Goal: Task Accomplishment & Management: Use online tool/utility

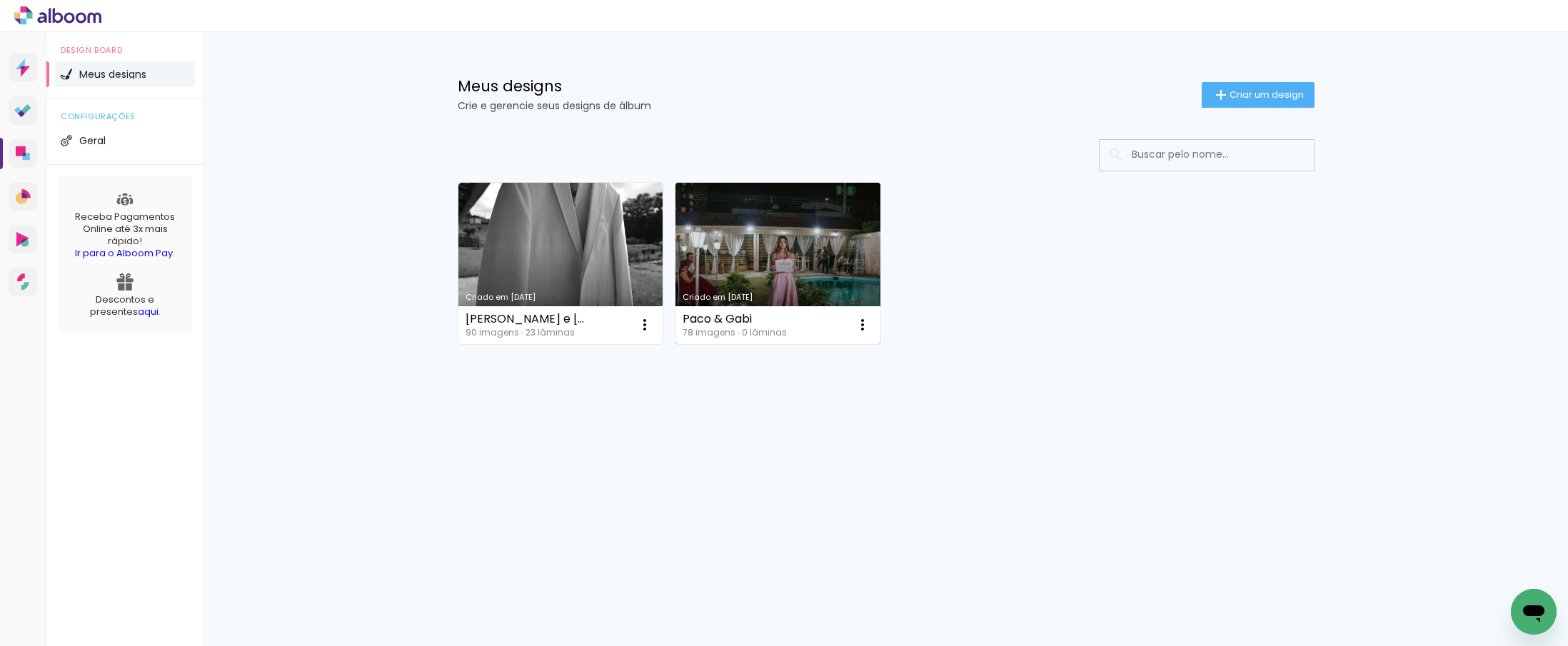
click at [766, 252] on link "Criado em [DATE]" at bounding box center [778, 263] width 205 height 162
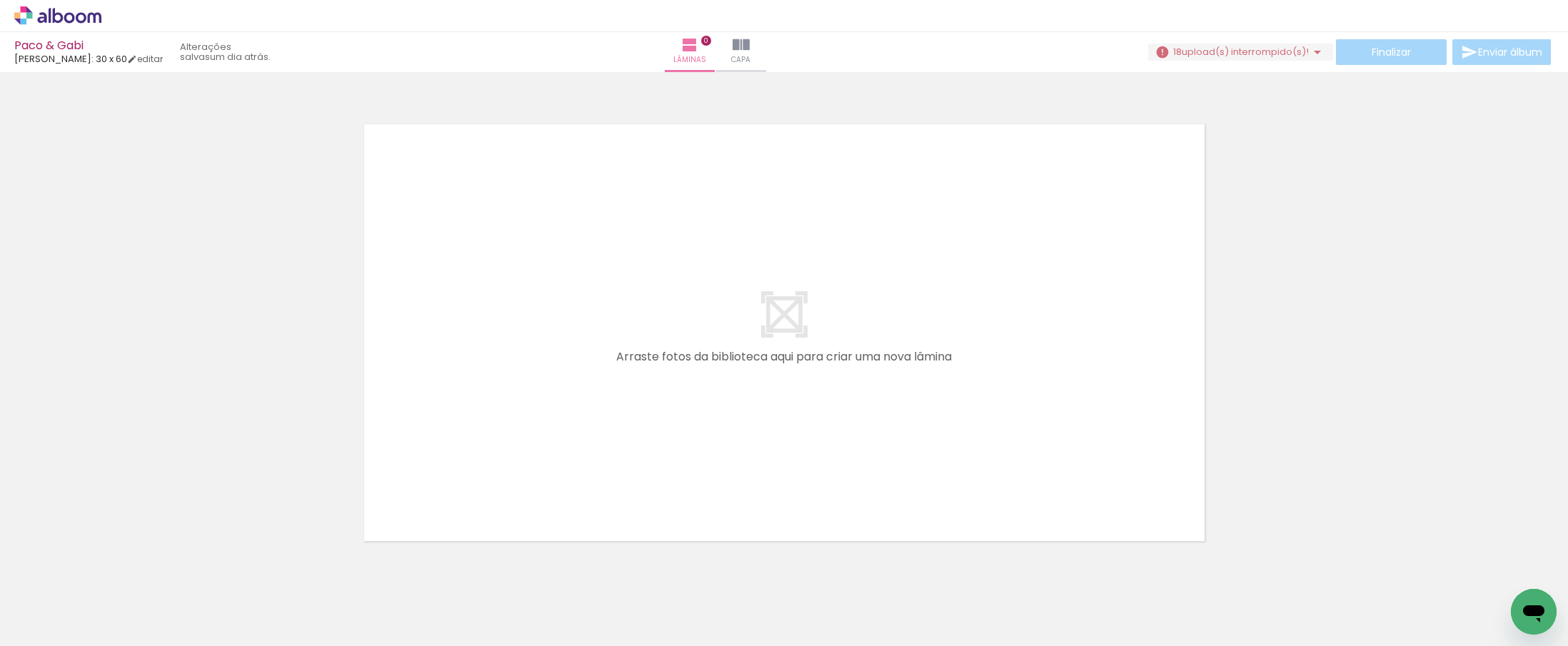
scroll to position [9, 0]
click at [1310, 52] on iron-icon at bounding box center [1317, 51] width 17 height 17
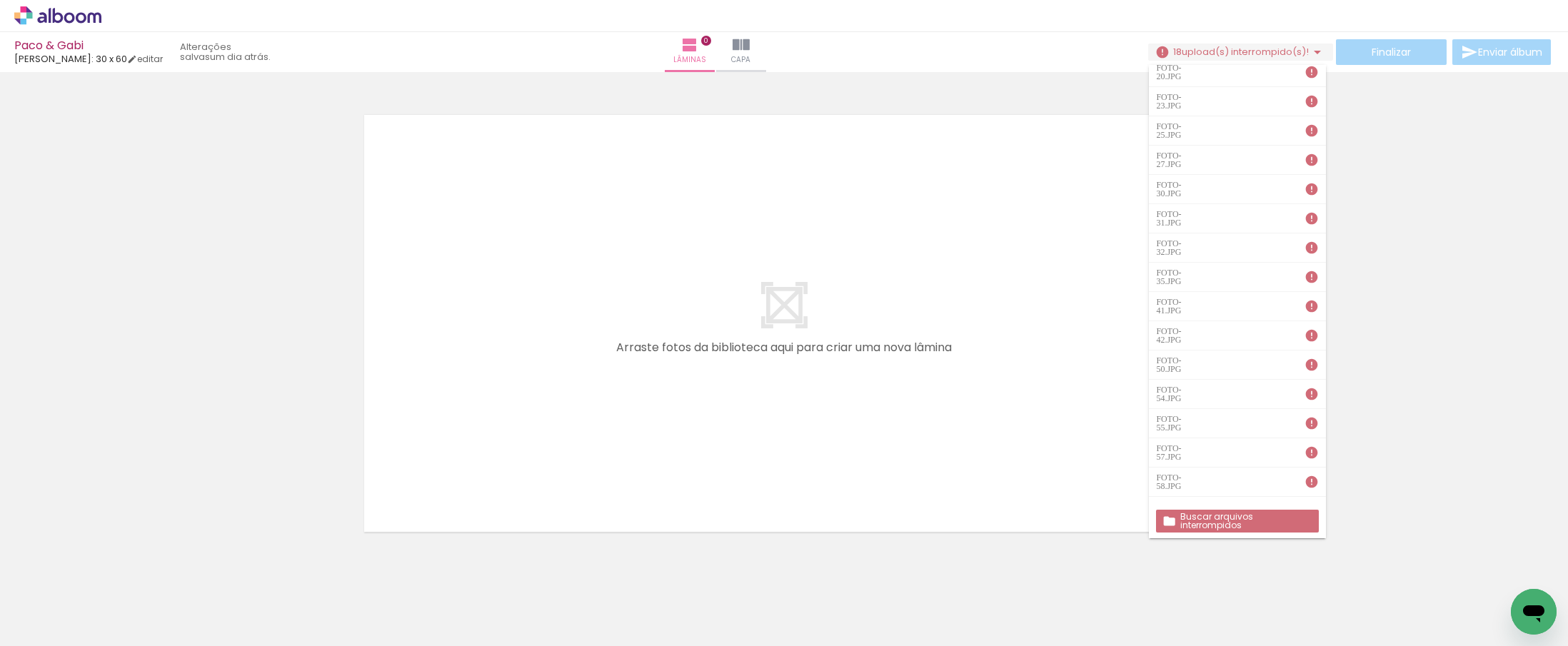
click at [46, 627] on span "Adicionar Fotos" at bounding box center [50, 626] width 42 height 15
click at [0, 0] on input "file" at bounding box center [0, 0] width 0 height 0
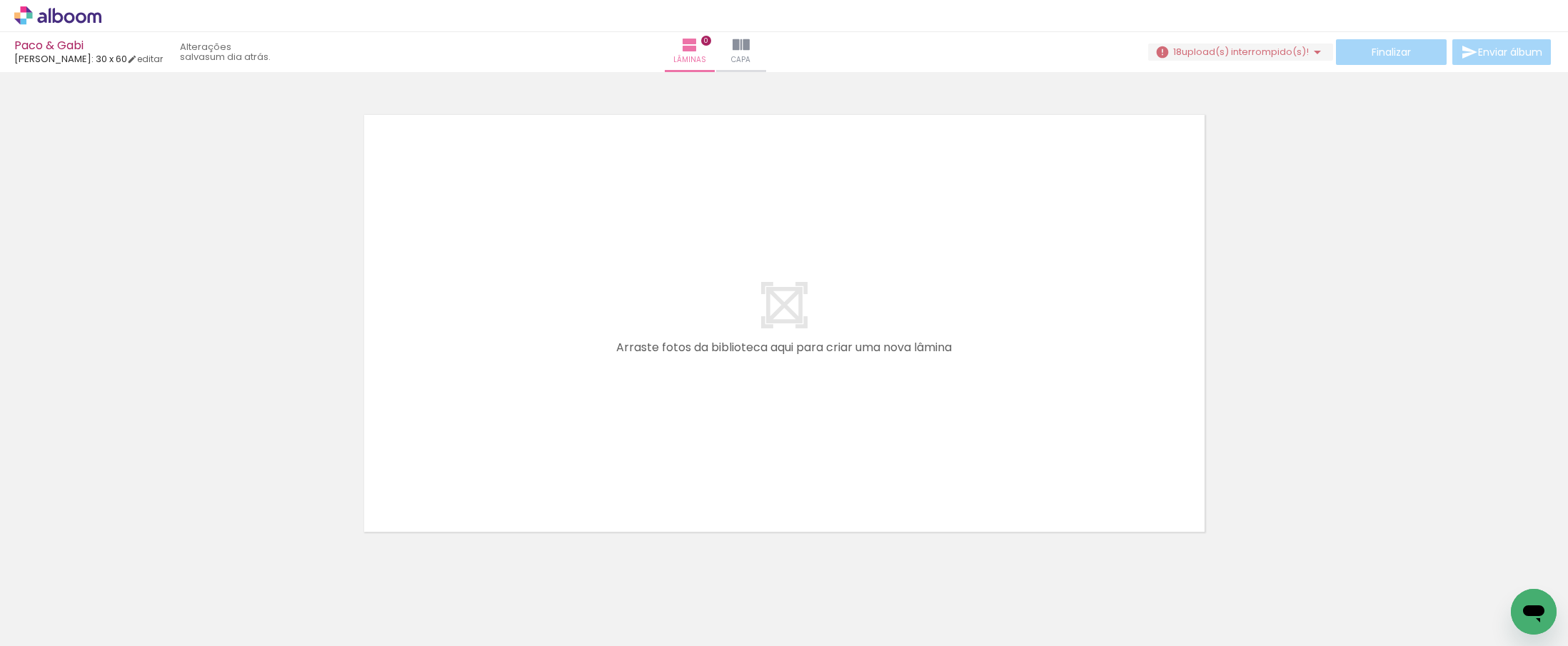
scroll to position [0, 0]
click at [1075, 565] on iron-icon at bounding box center [1071, 569] width 15 height 15
click at [1365, 569] on iron-icon at bounding box center [1360, 569] width 15 height 15
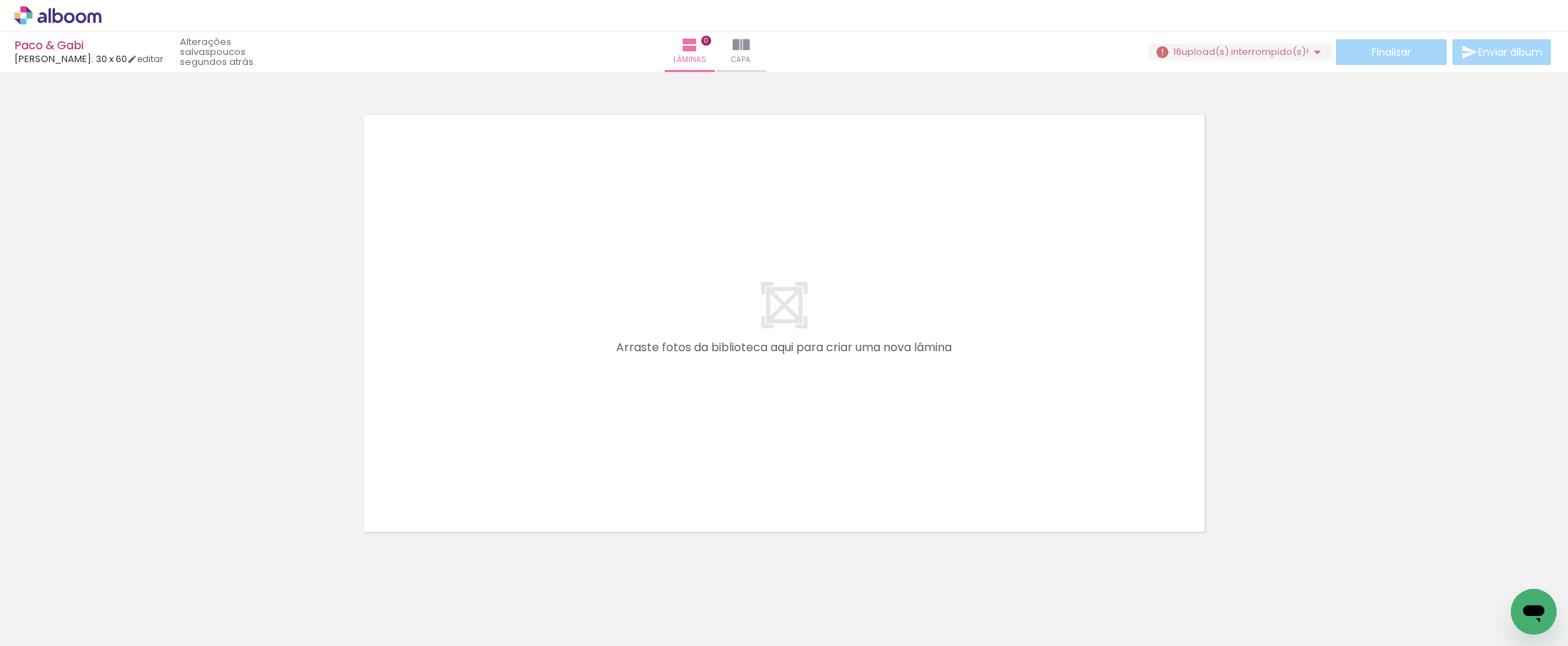
click at [1265, 569] on iron-icon at bounding box center [1261, 569] width 15 height 15
click at [1346, 566] on iron-icon at bounding box center [1341, 569] width 15 height 15
click at [1168, 572] on iron-icon at bounding box center [1162, 569] width 15 height 15
click at [1326, 565] on iron-icon at bounding box center [1322, 569] width 15 height 15
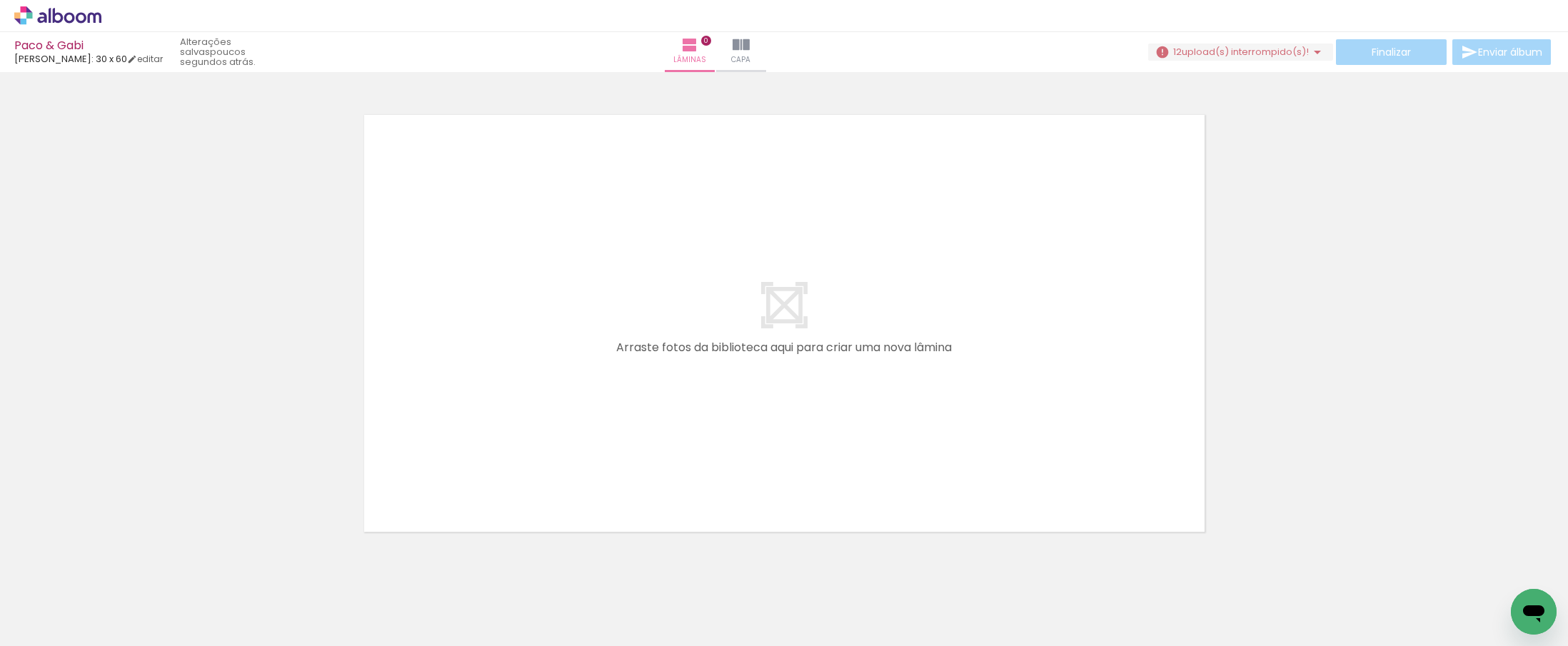
scroll to position [0, 1067]
click at [965, 567] on iron-icon at bounding box center [964, 569] width 15 height 15
click at [968, 566] on iron-icon at bounding box center [964, 569] width 15 height 15
click at [1128, 566] on iron-icon at bounding box center [1124, 569] width 15 height 15
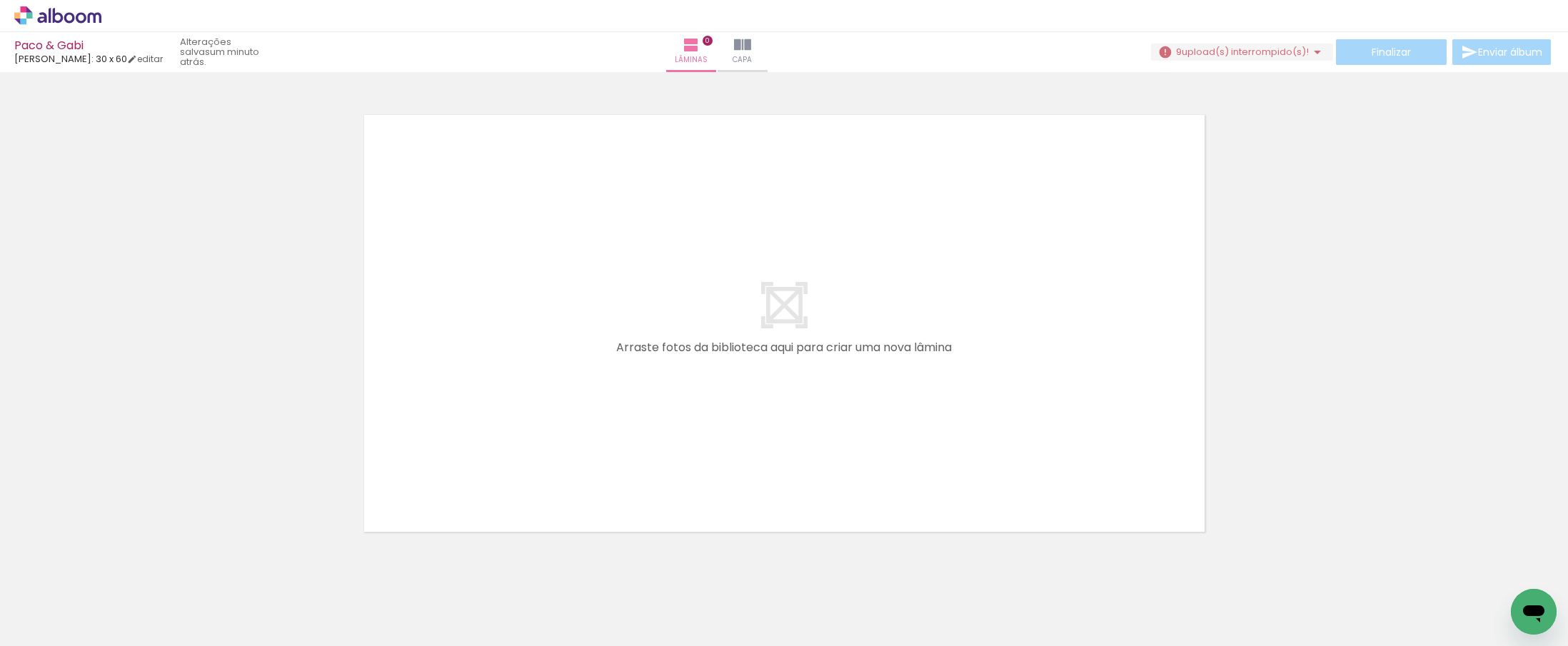
click at [1375, 570] on iron-icon at bounding box center [1369, 569] width 15 height 15
click at [349, 568] on iron-icon at bounding box center [344, 569] width 15 height 15
click at [906, 566] on iron-icon at bounding box center [904, 569] width 15 height 15
click at [1148, 566] on iron-icon at bounding box center [1143, 569] width 15 height 15
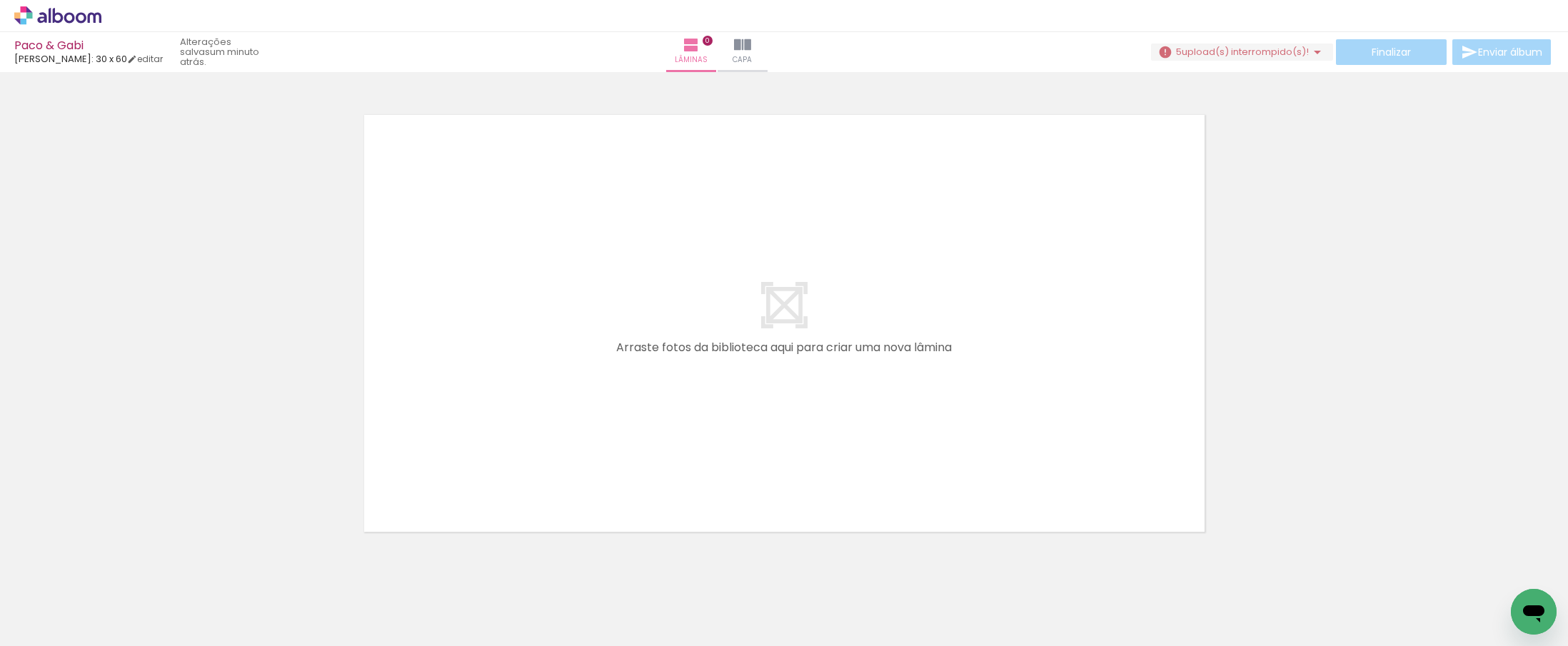
scroll to position [0, 2677]
click at [718, 569] on iron-icon at bounding box center [713, 569] width 15 height 15
click at [796, 568] on iron-icon at bounding box center [792, 569] width 15 height 15
click at [796, 565] on iron-icon at bounding box center [792, 569] width 15 height 15
click at [1198, 570] on iron-icon at bounding box center [1192, 569] width 15 height 15
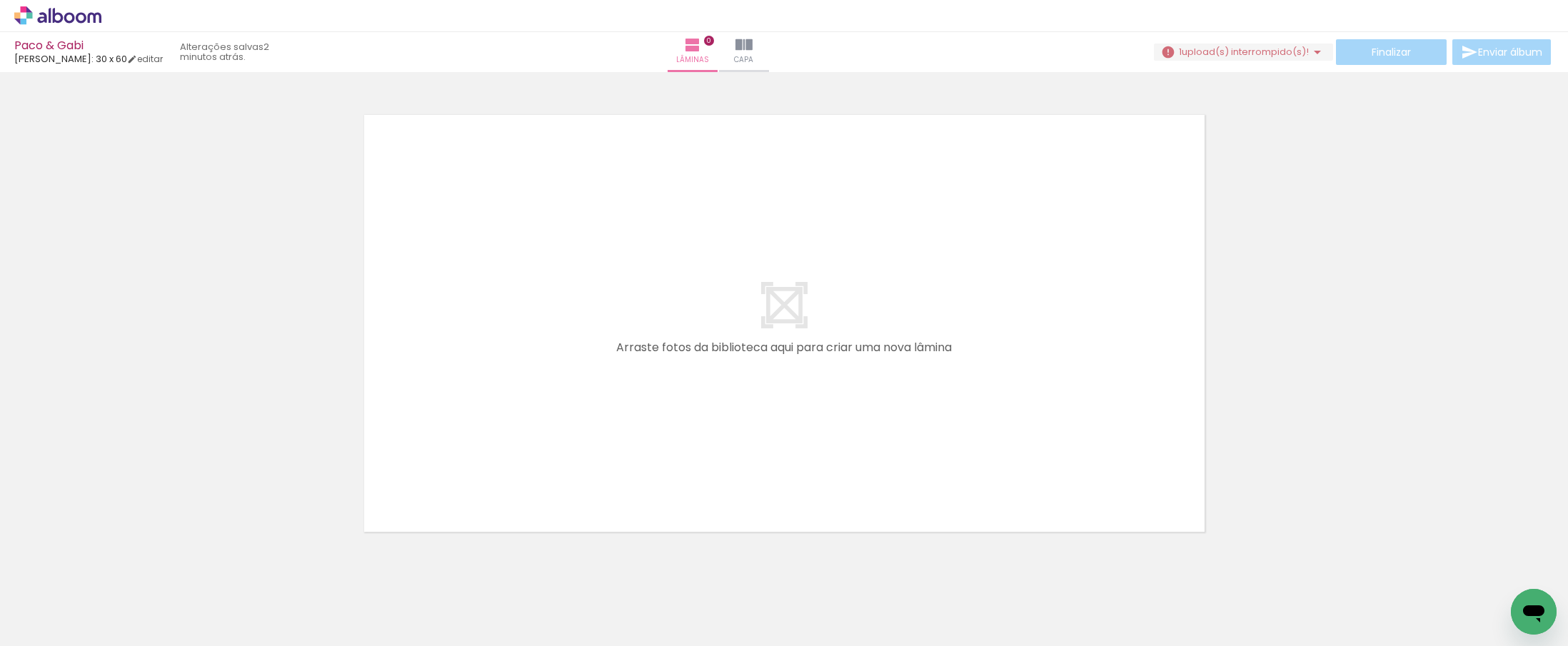
click at [1279, 569] on iron-icon at bounding box center [1273, 569] width 15 height 15
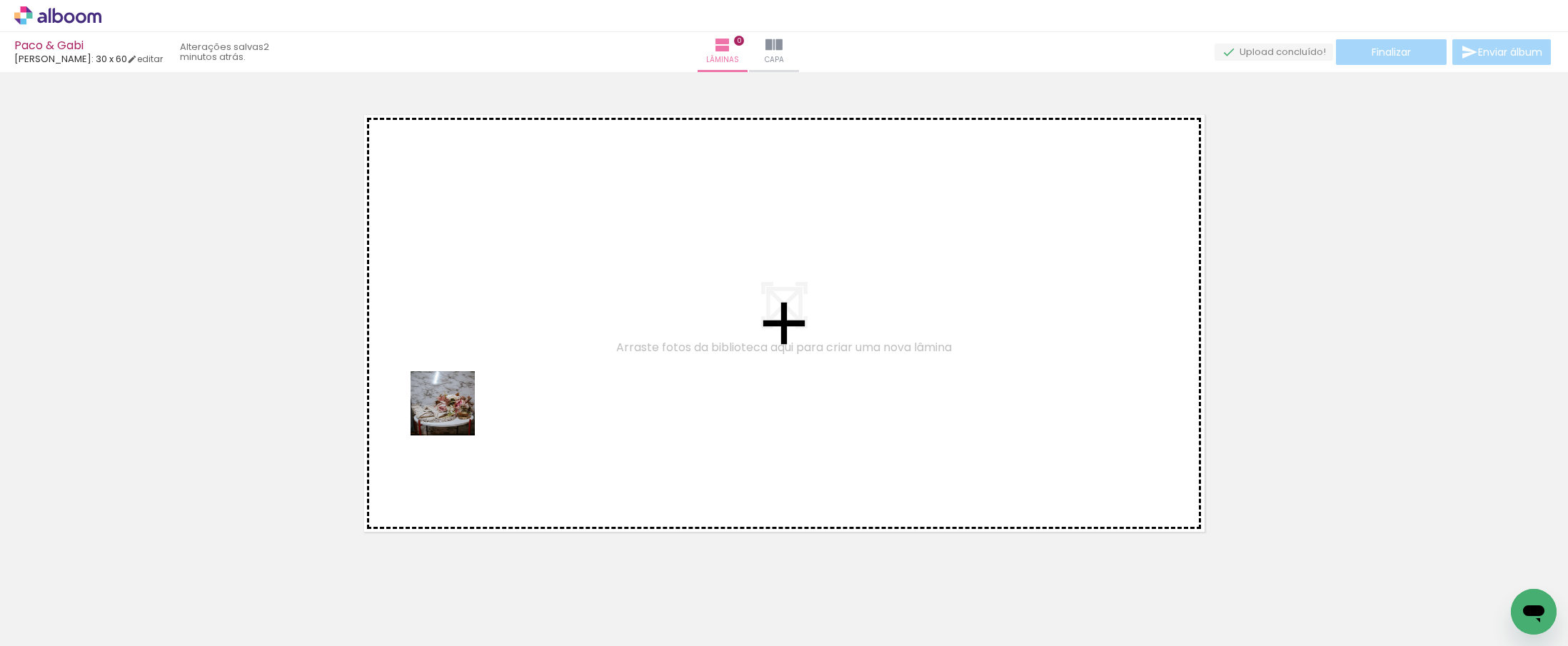
drag, startPoint x: 358, startPoint y: 599, endPoint x: 457, endPoint y: 410, distance: 213.4
click at [457, 410] on quentale-workspace at bounding box center [784, 323] width 1568 height 646
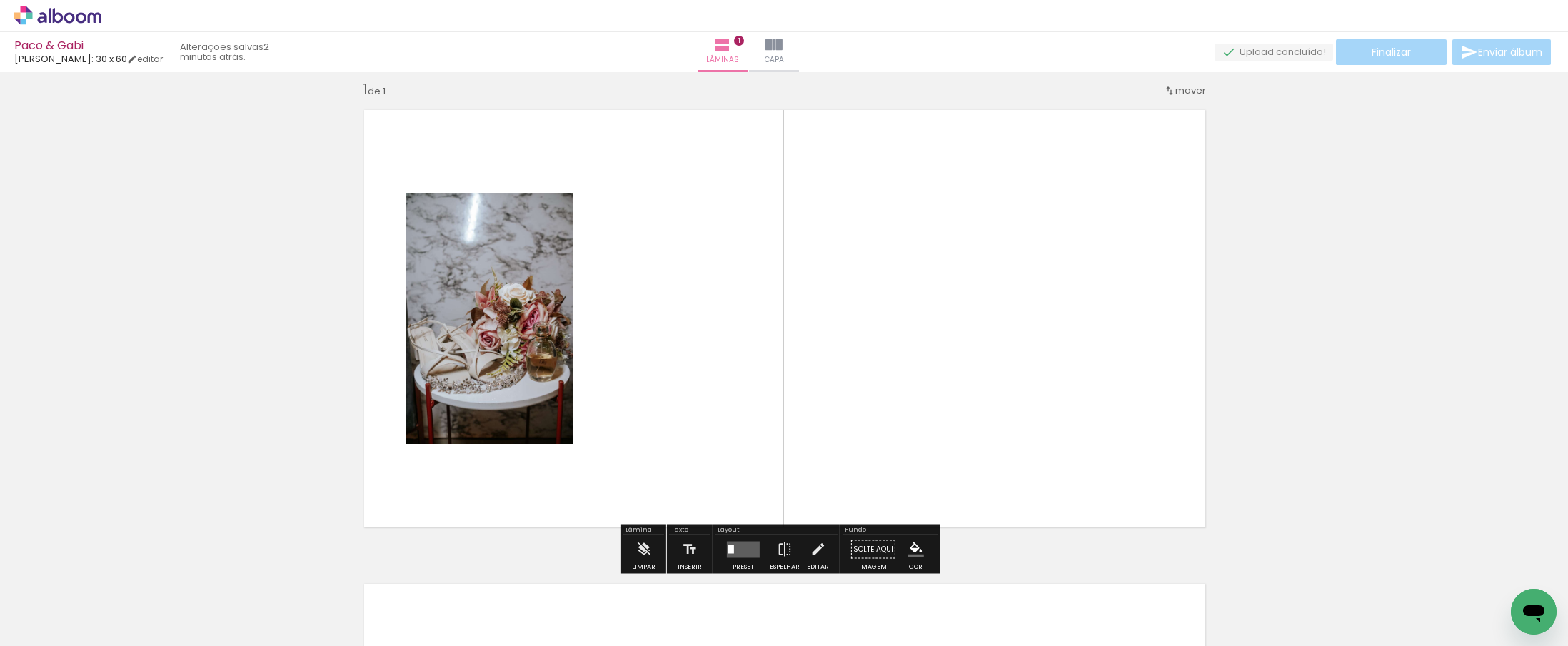
scroll to position [19, 0]
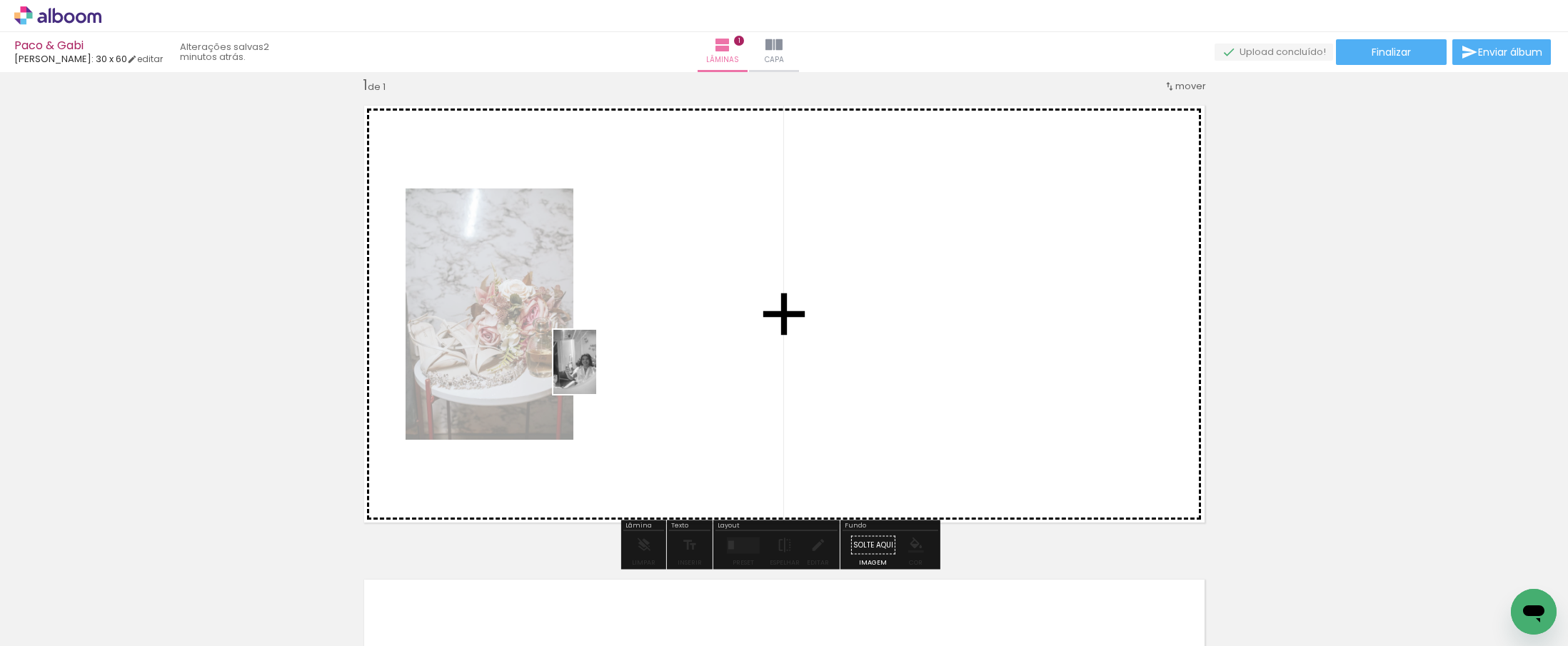
drag, startPoint x: 509, startPoint y: 604, endPoint x: 596, endPoint y: 372, distance: 247.8
click at [596, 372] on quentale-workspace at bounding box center [784, 323] width 1568 height 646
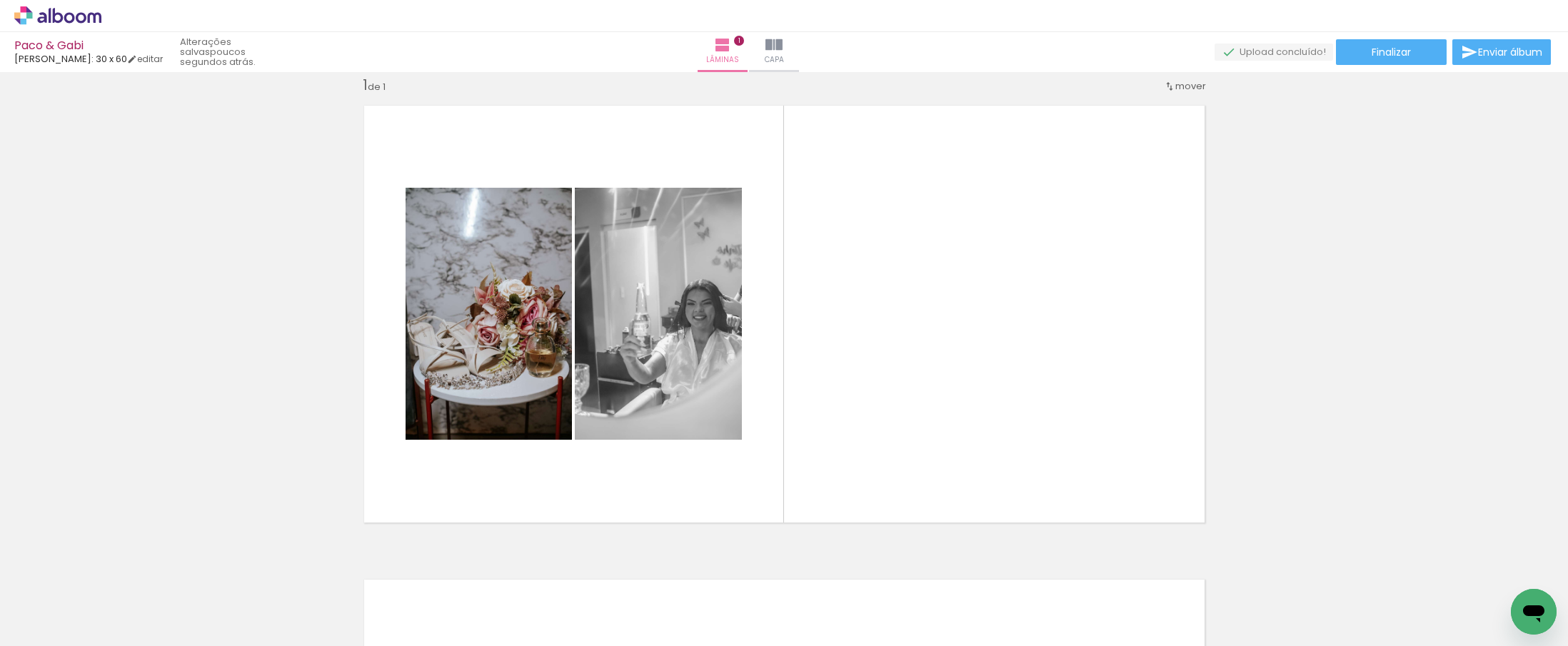
scroll to position [0, 3505]
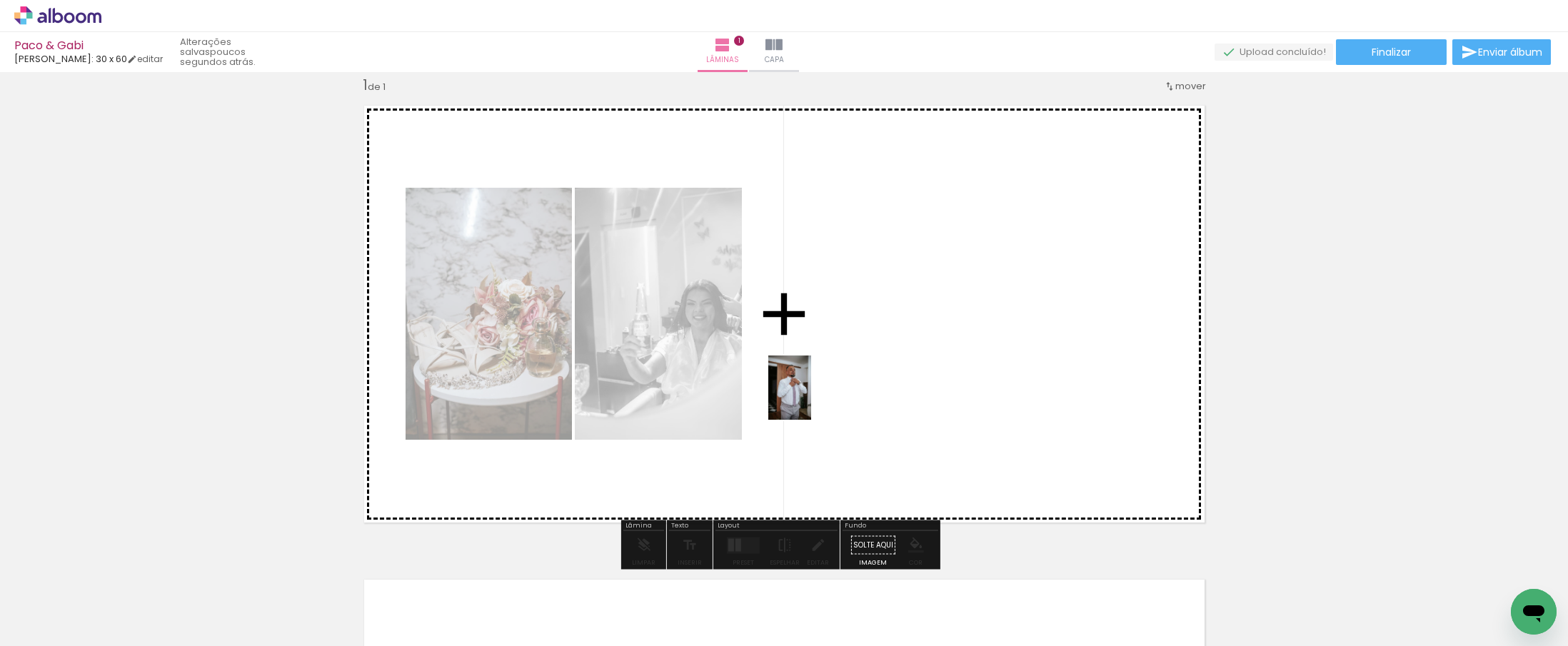
drag, startPoint x: 721, startPoint y: 601, endPoint x: 811, endPoint y: 398, distance: 222.1
click at [811, 398] on quentale-workspace at bounding box center [784, 323] width 1568 height 646
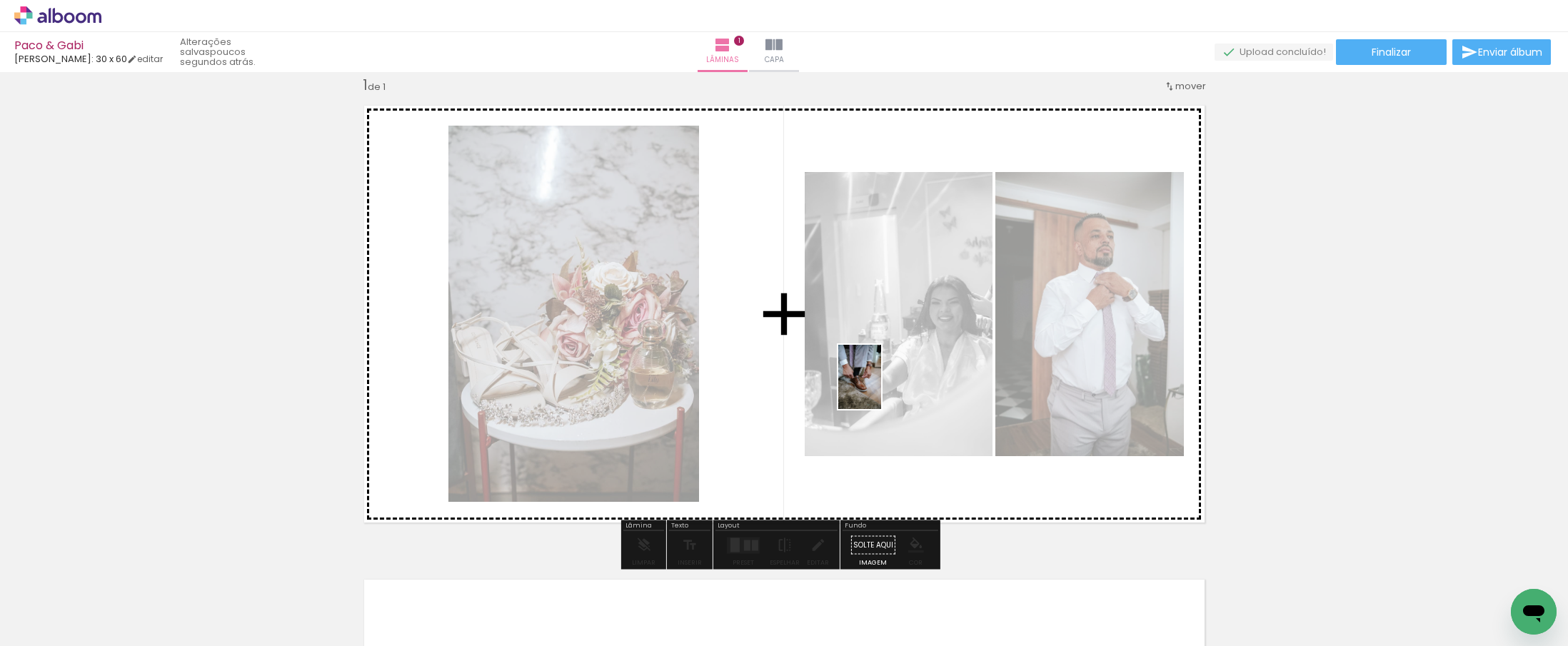
drag, startPoint x: 793, startPoint y: 598, endPoint x: 881, endPoint y: 388, distance: 227.7
click at [881, 388] on quentale-workspace at bounding box center [784, 323] width 1568 height 646
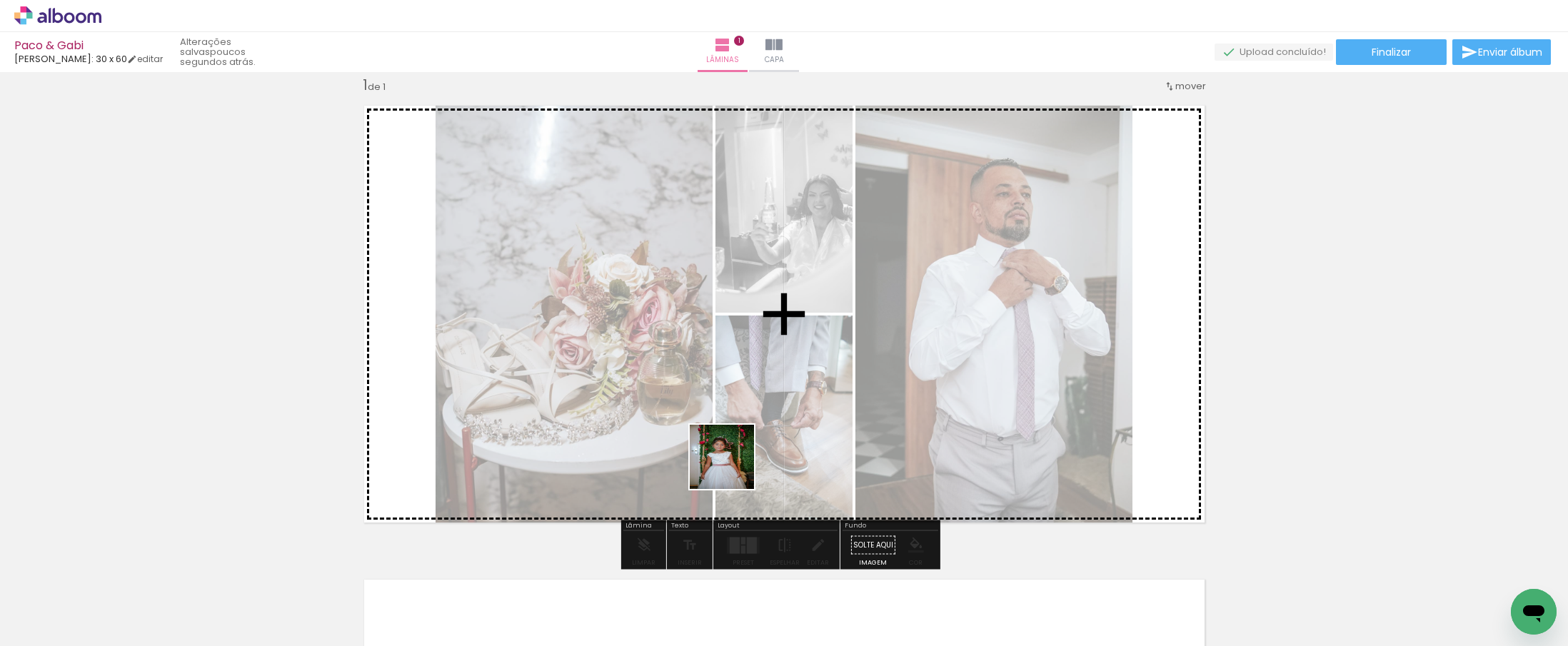
drag, startPoint x: 567, startPoint y: 604, endPoint x: 755, endPoint y: 454, distance: 240.5
click at [755, 454] on quentale-workspace at bounding box center [784, 323] width 1568 height 646
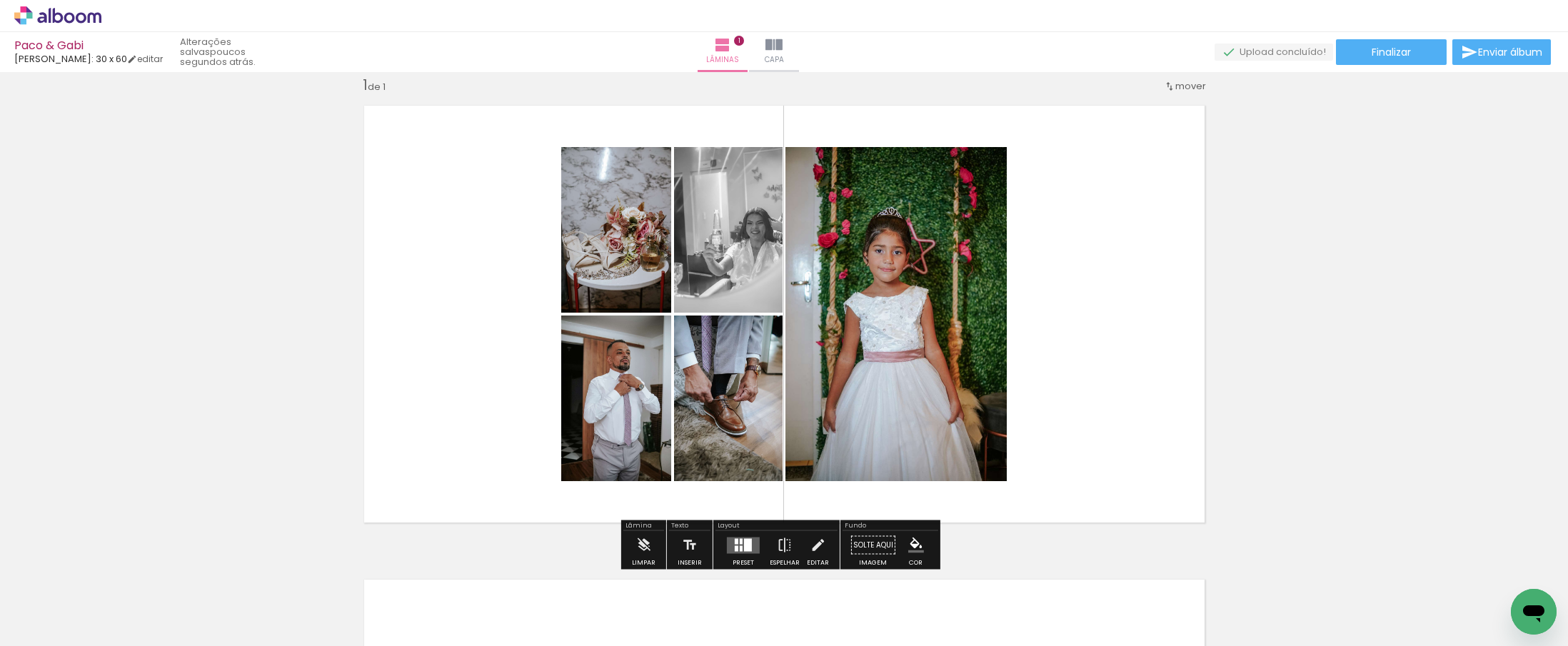
click at [744, 541] on div at bounding box center [748, 545] width 8 height 13
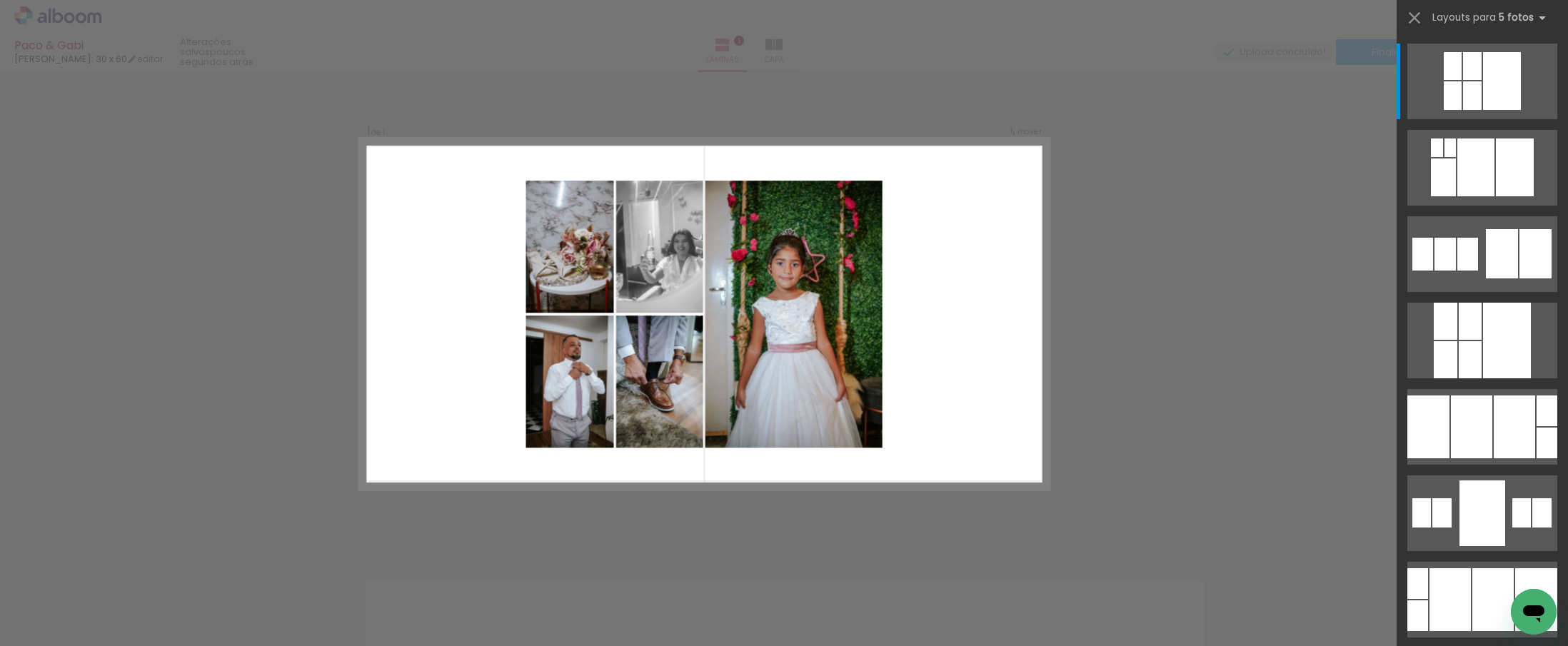
scroll to position [18, 0]
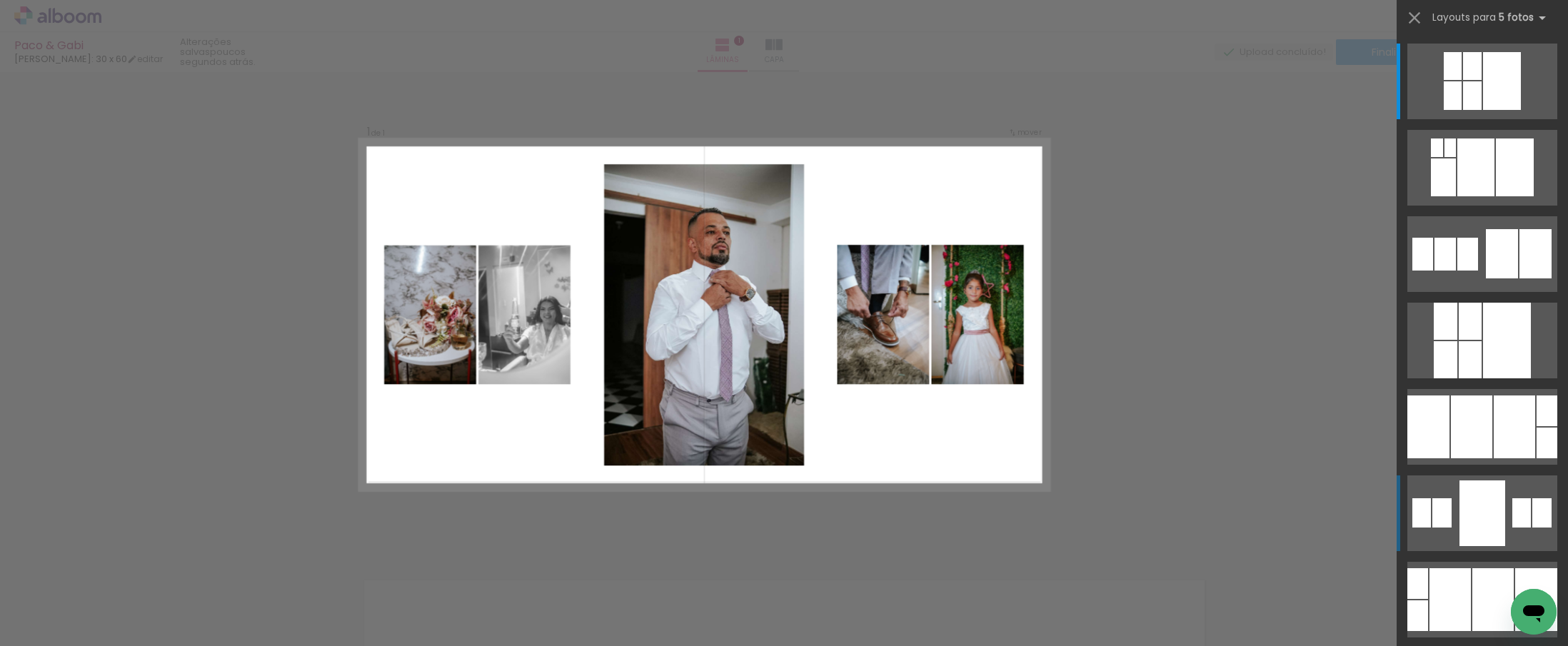
click at [1476, 510] on div at bounding box center [1482, 513] width 46 height 66
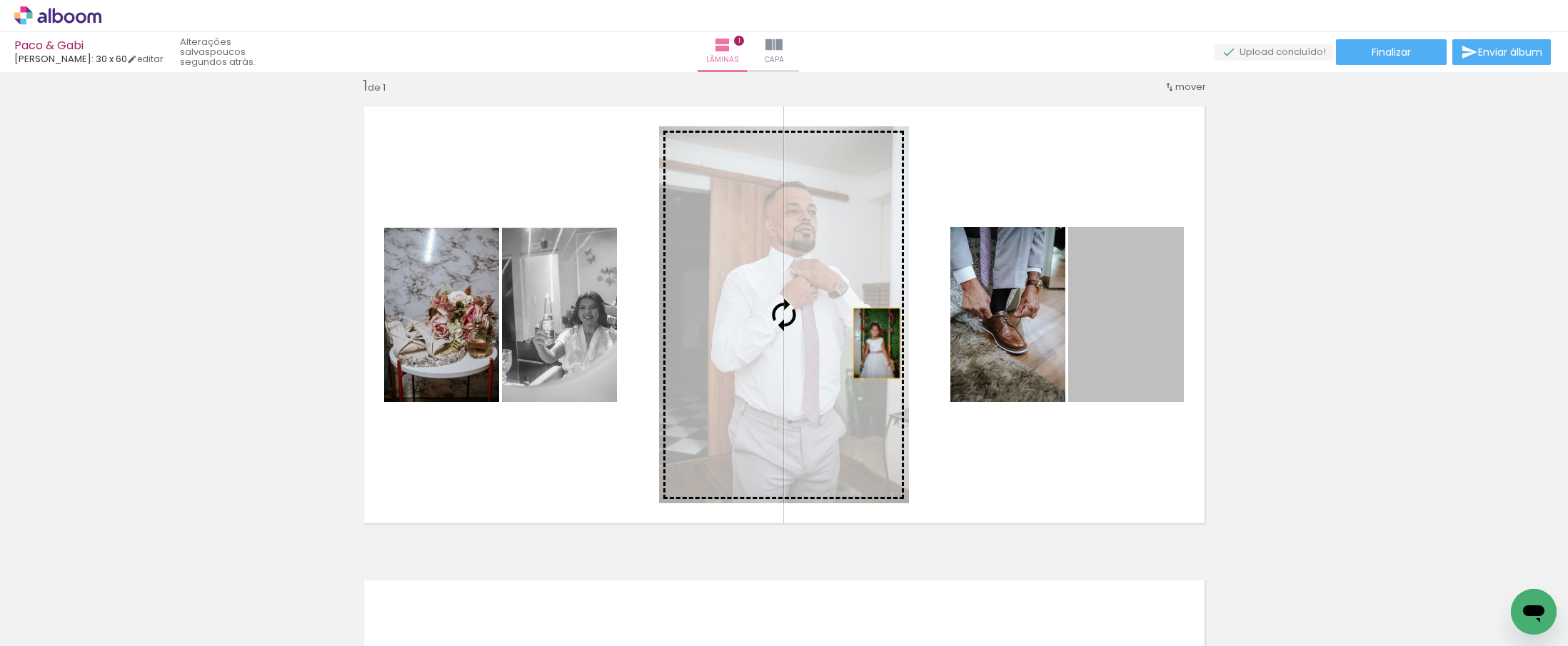
drag, startPoint x: 1163, startPoint y: 359, endPoint x: 859, endPoint y: 343, distance: 304.4
click at [0, 0] on slot at bounding box center [0, 0] width 0 height 0
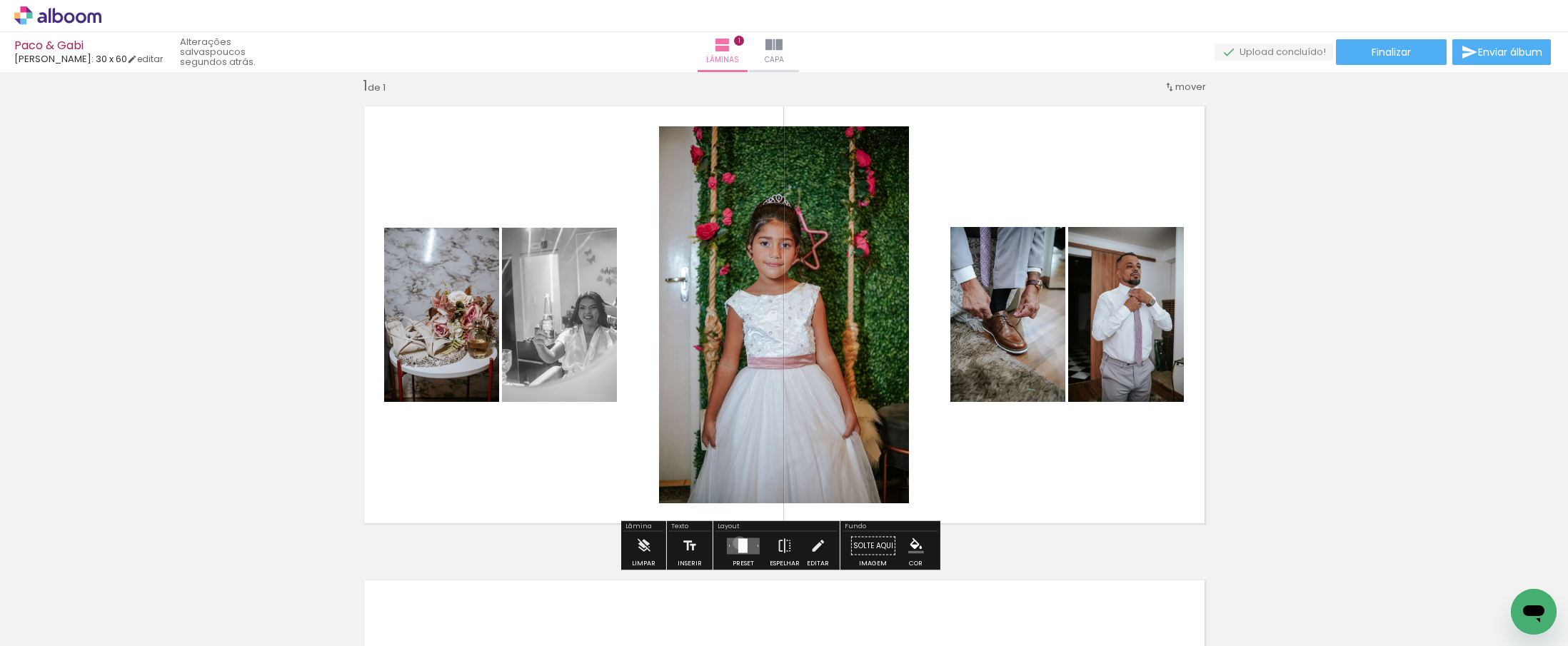
click at [738, 543] on div at bounding box center [742, 546] width 9 height 14
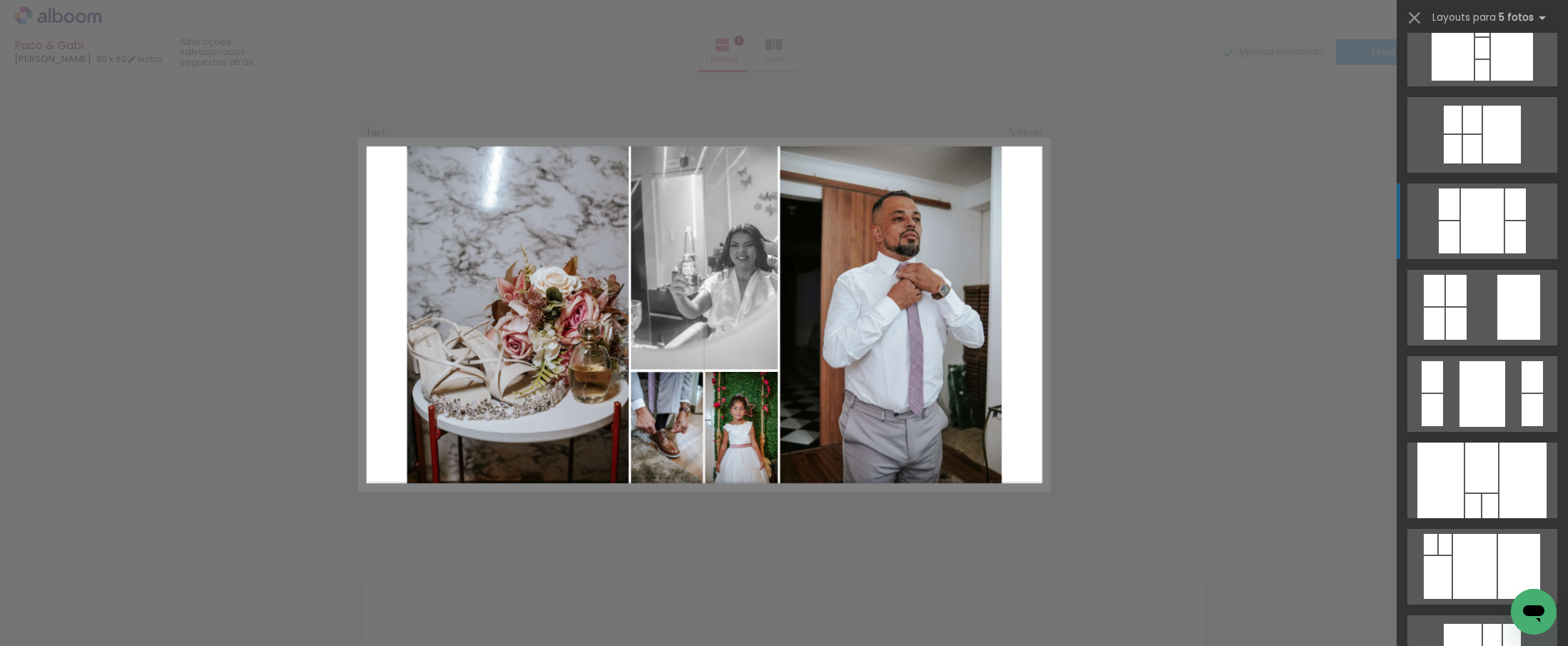
scroll to position [808, 0]
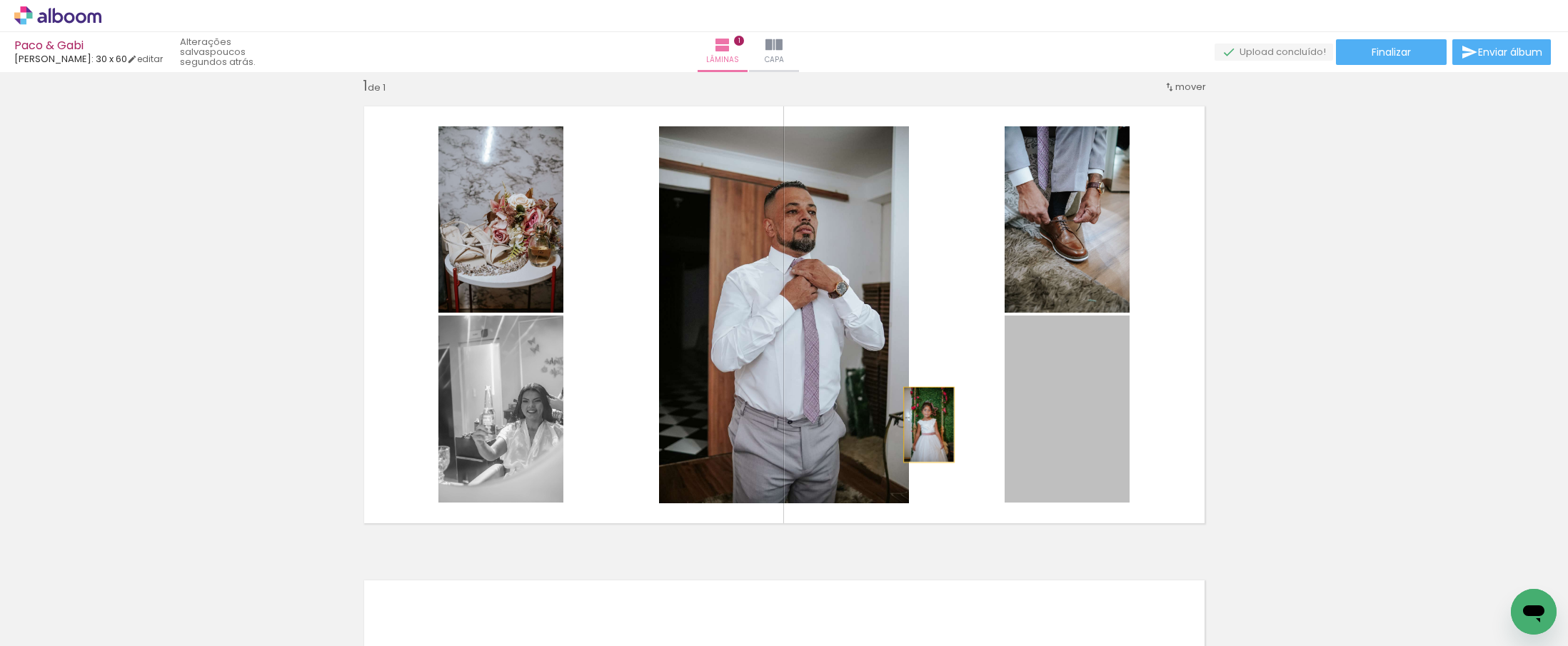
drag, startPoint x: 1117, startPoint y: 448, endPoint x: 834, endPoint y: 408, distance: 285.8
click at [0, 0] on slot at bounding box center [0, 0] width 0 height 0
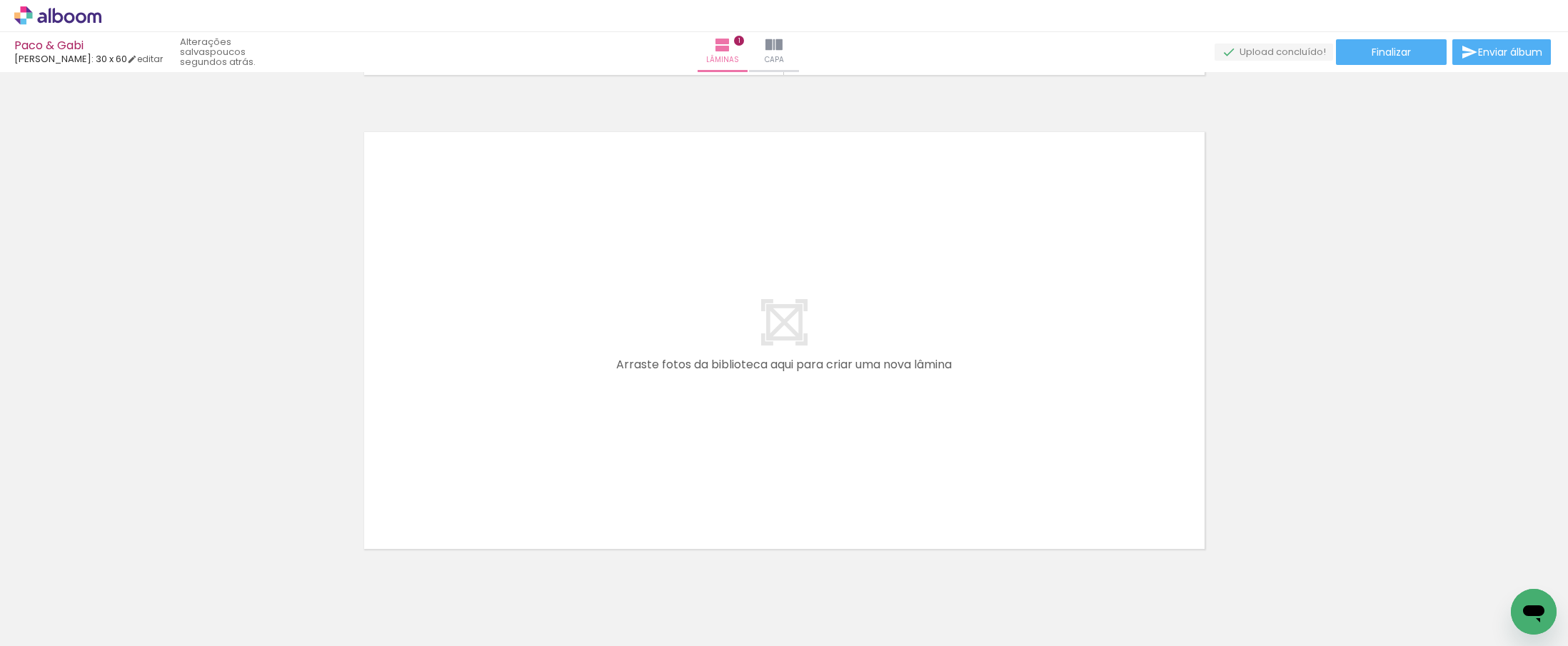
scroll to position [0, 0]
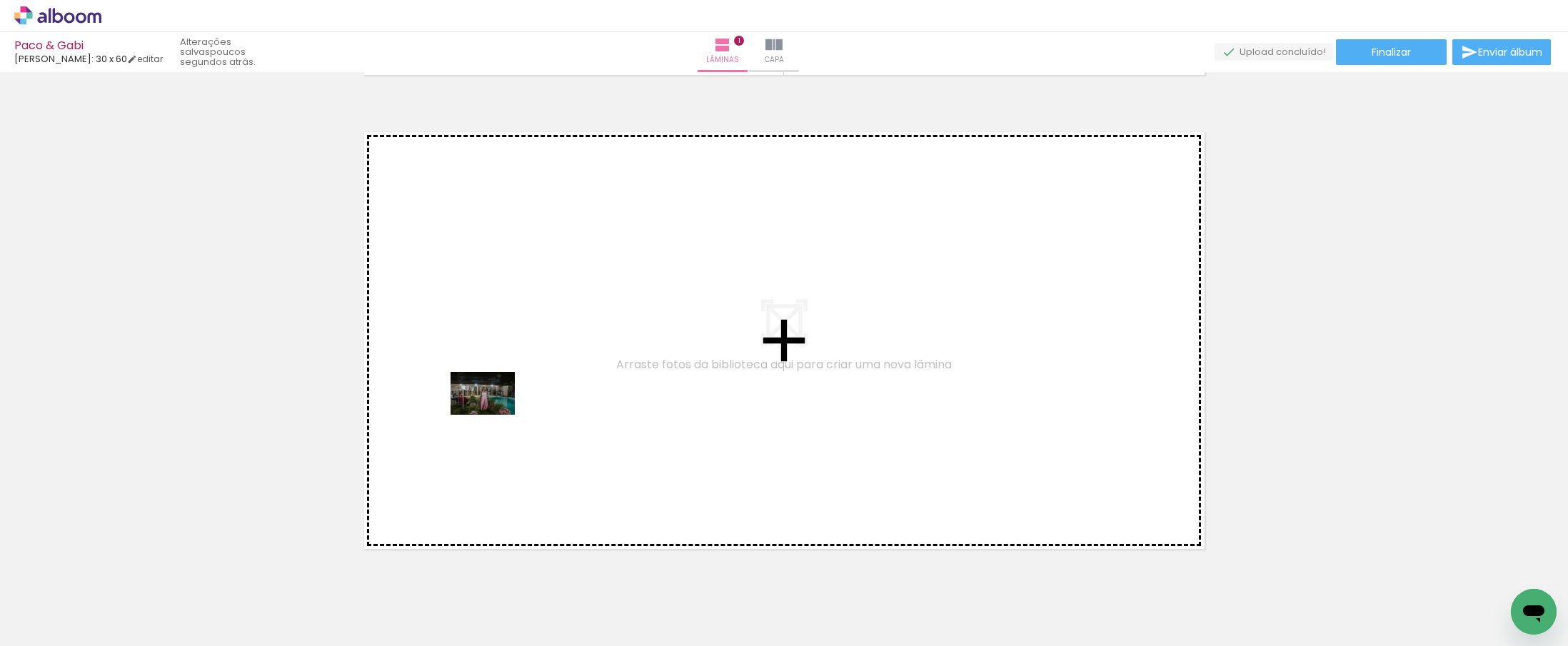
drag, startPoint x: 159, startPoint y: 597, endPoint x: 493, endPoint y: 415, distance: 380.4
click at [493, 415] on quentale-workspace at bounding box center [784, 323] width 1568 height 646
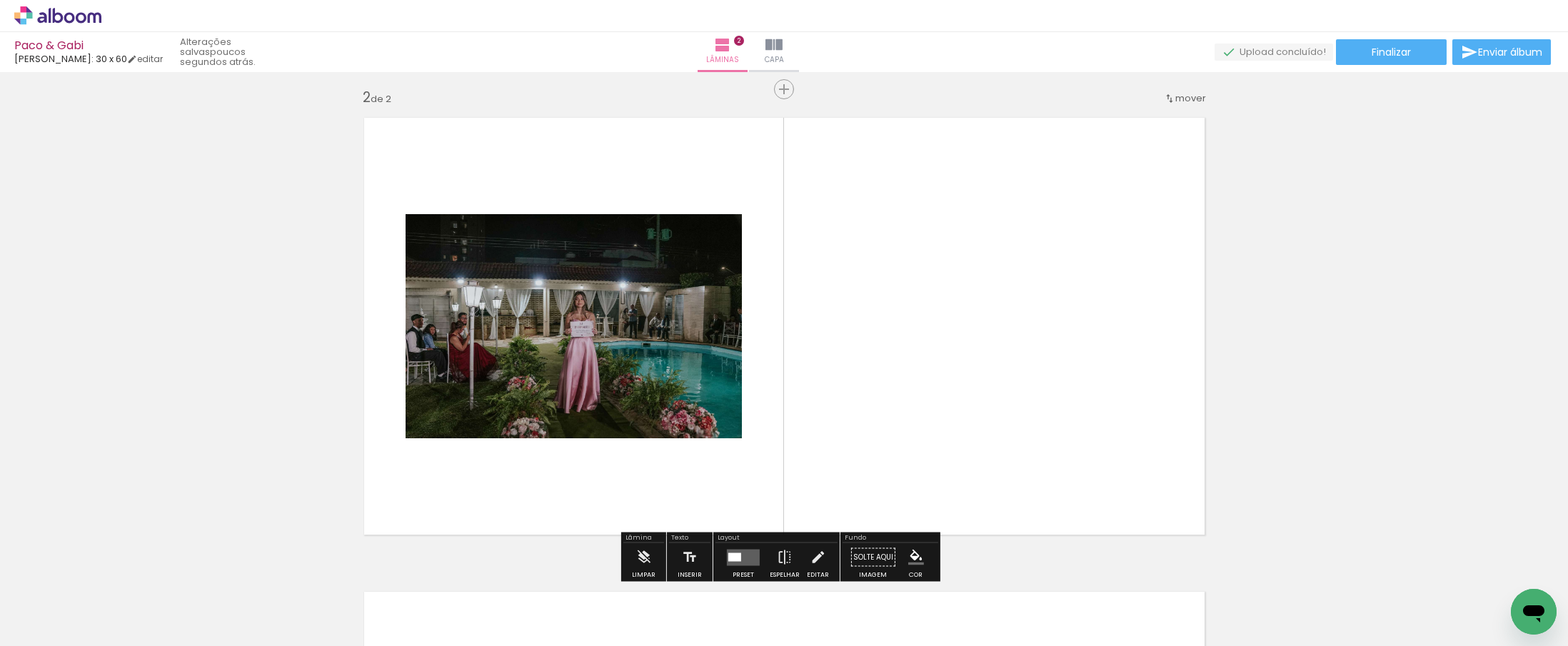
scroll to position [492, 0]
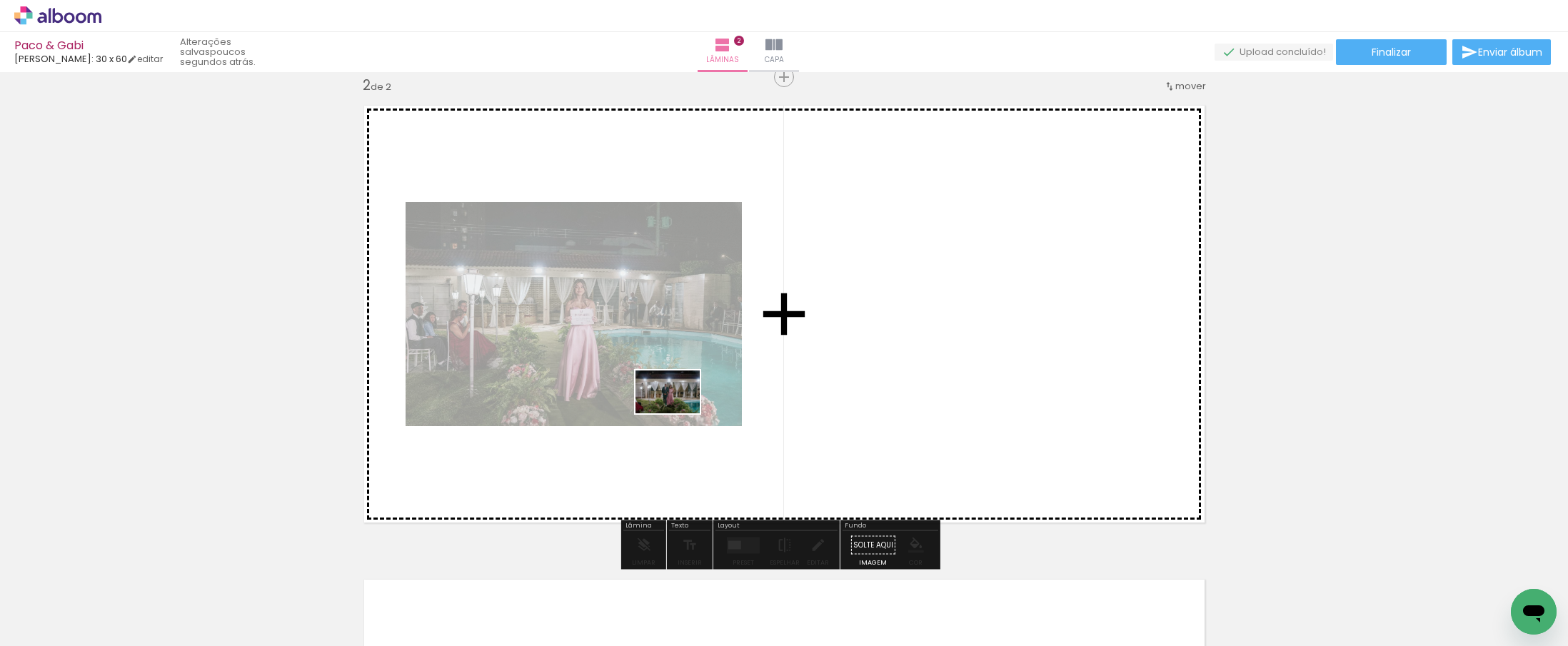
drag, startPoint x: 238, startPoint y: 611, endPoint x: 683, endPoint y: 414, distance: 486.7
click at [683, 414] on quentale-workspace at bounding box center [784, 323] width 1568 height 646
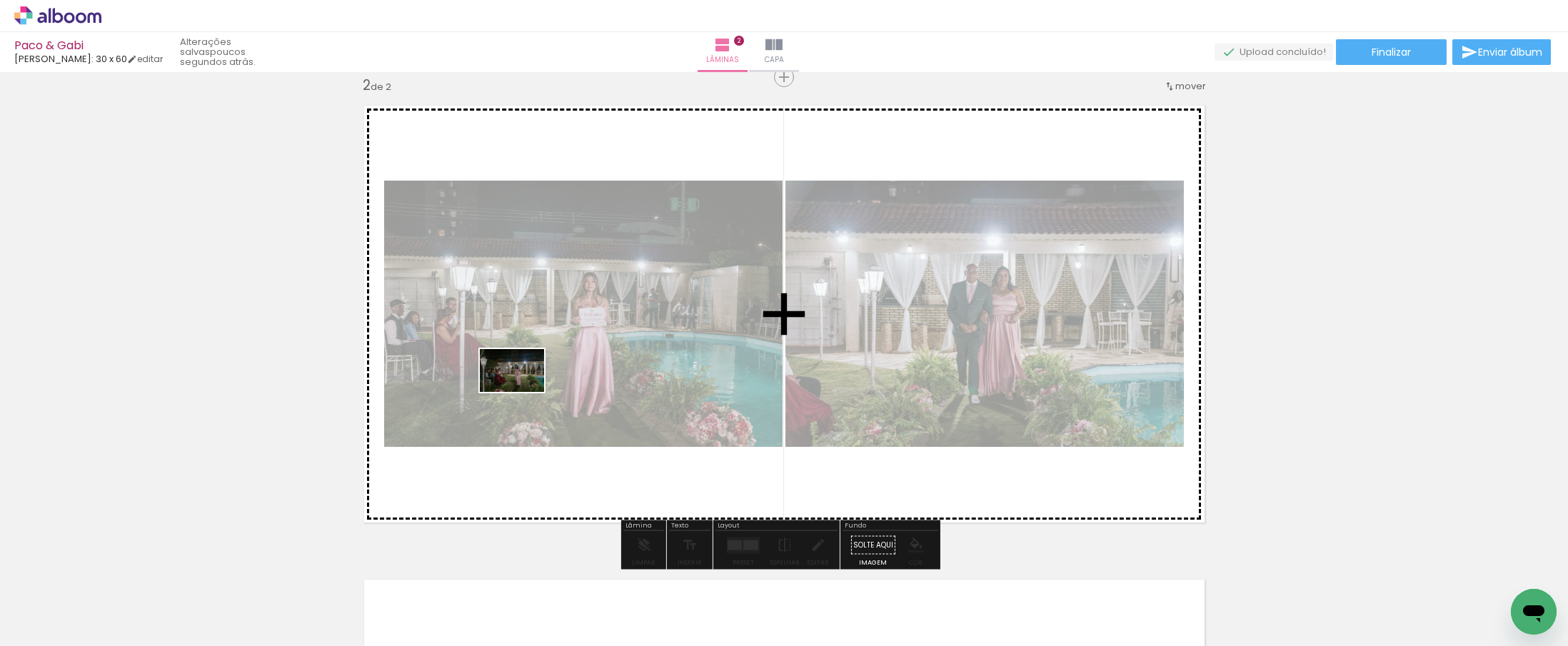
drag, startPoint x: 459, startPoint y: 603, endPoint x: 523, endPoint y: 392, distance: 220.5
click at [523, 392] on quentale-workspace at bounding box center [784, 323] width 1568 height 646
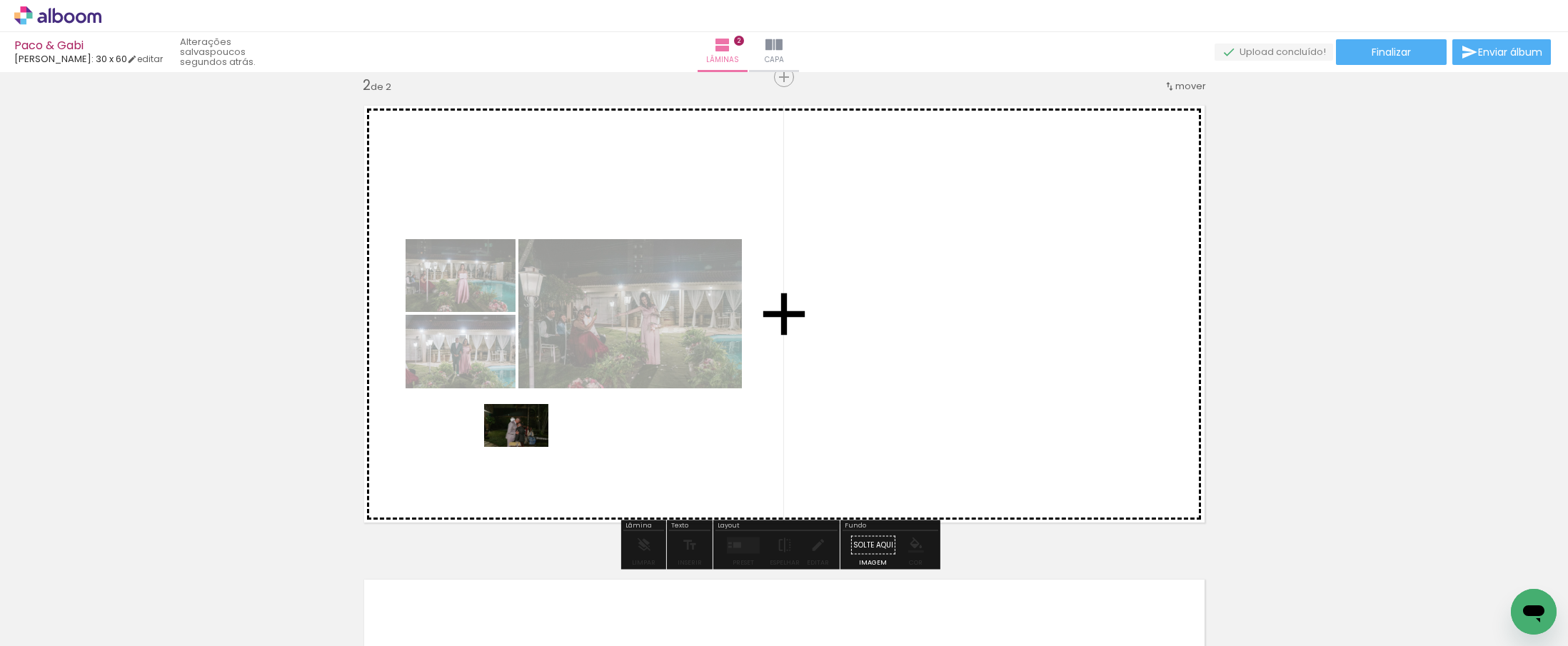
drag, startPoint x: 327, startPoint y: 612, endPoint x: 527, endPoint y: 447, distance: 259.3
click at [527, 447] on quentale-workspace at bounding box center [784, 323] width 1568 height 646
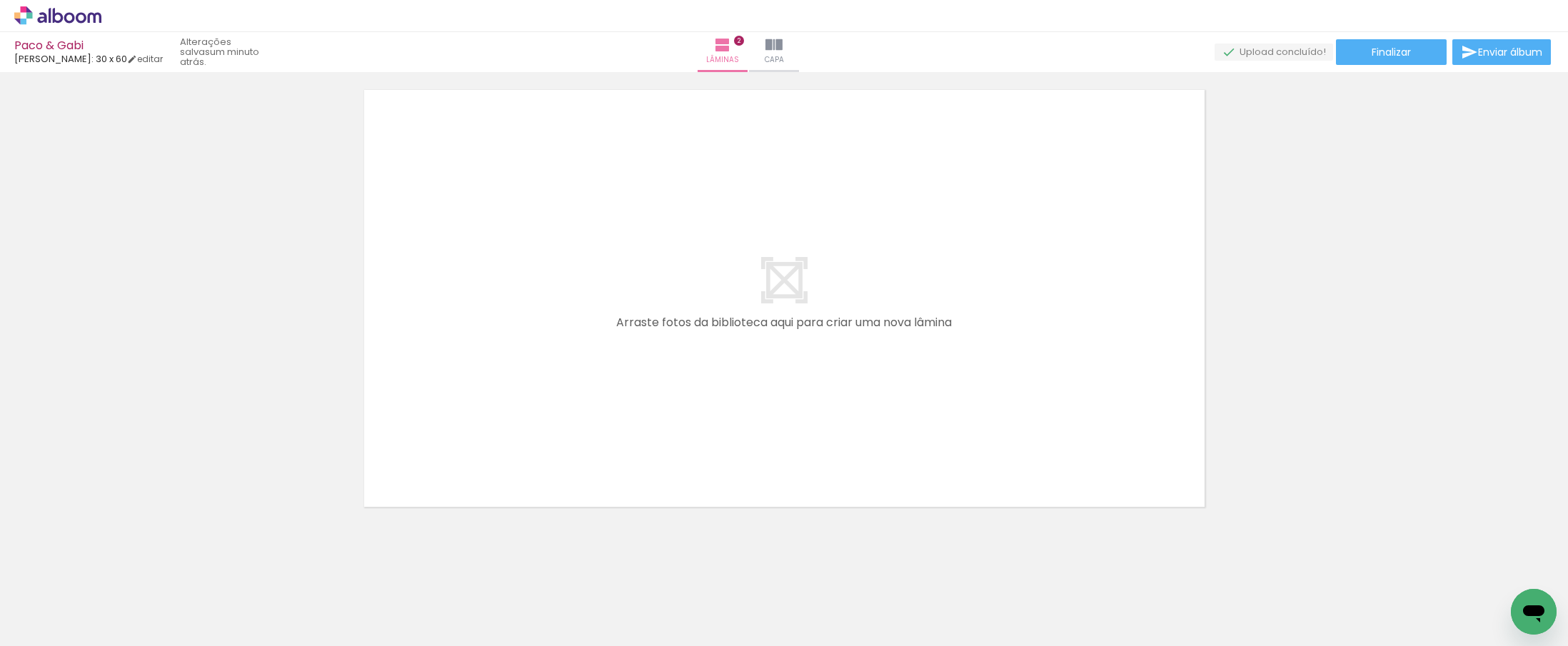
scroll to position [981, 0]
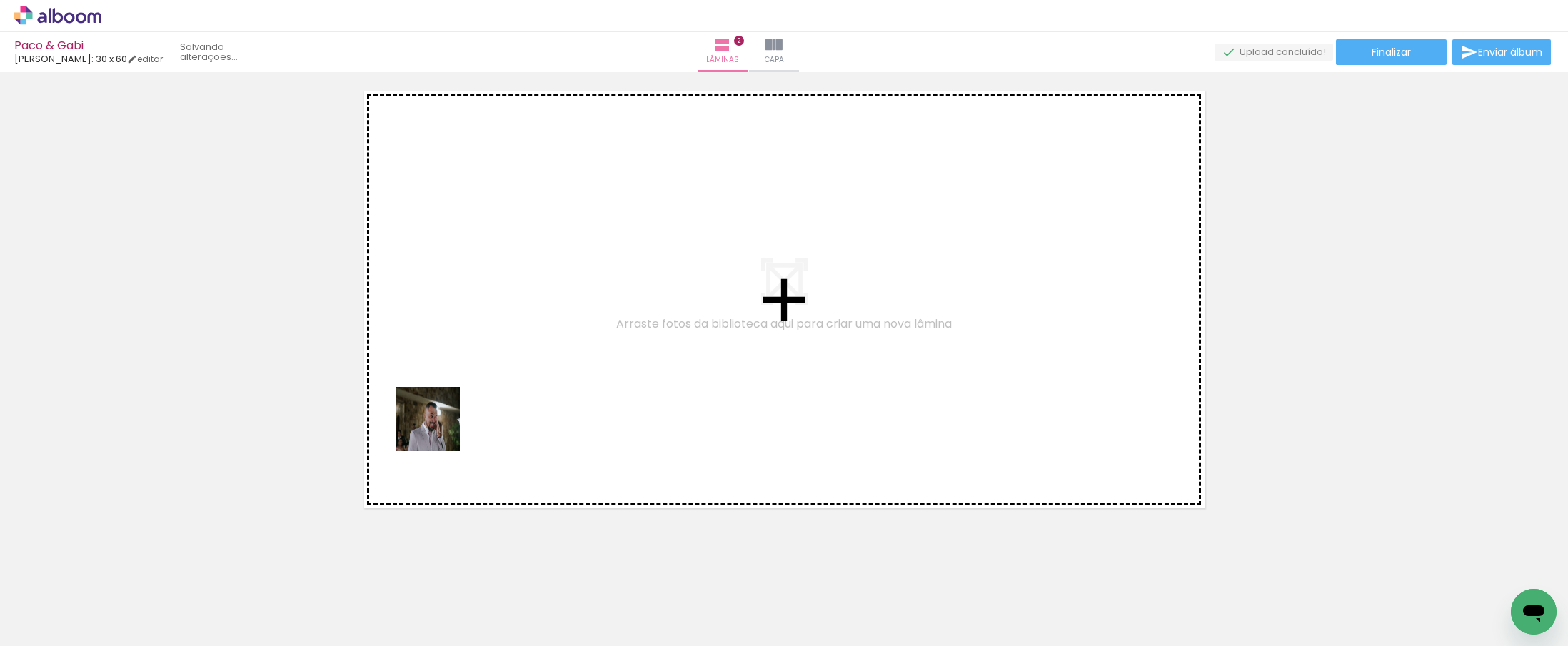
drag, startPoint x: 397, startPoint y: 608, endPoint x: 438, endPoint y: 430, distance: 182.7
click at [438, 430] on quentale-workspace at bounding box center [784, 323] width 1568 height 646
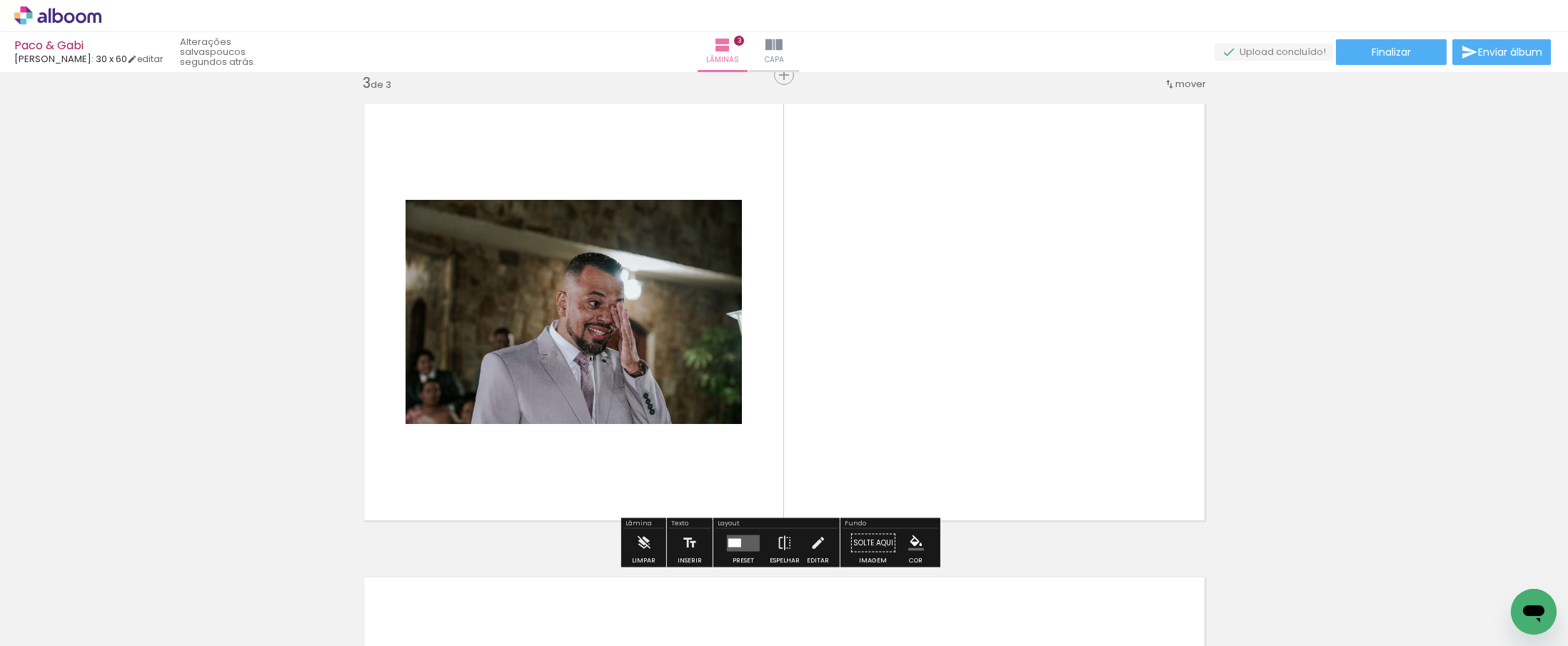
scroll to position [967, 0]
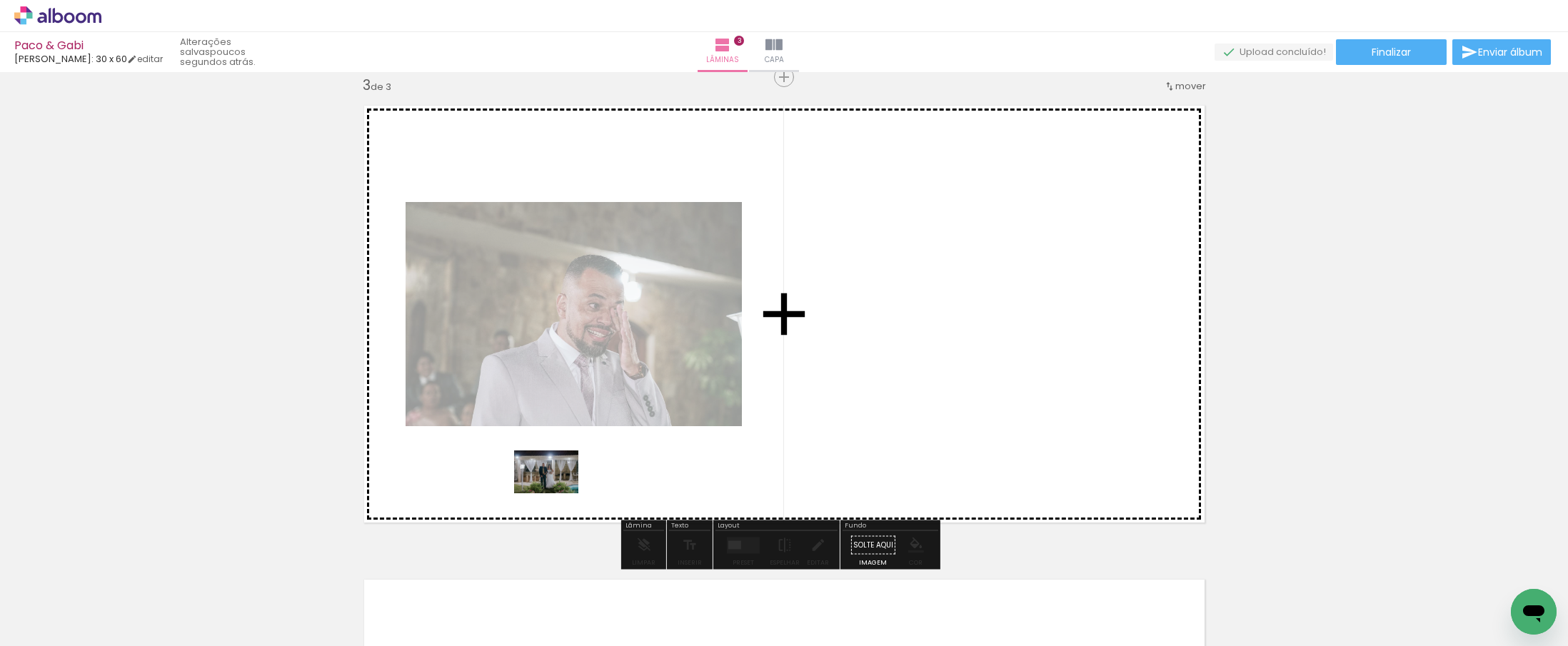
drag, startPoint x: 542, startPoint y: 610, endPoint x: 557, endPoint y: 493, distance: 118.0
click at [557, 493] on quentale-workspace at bounding box center [784, 323] width 1568 height 646
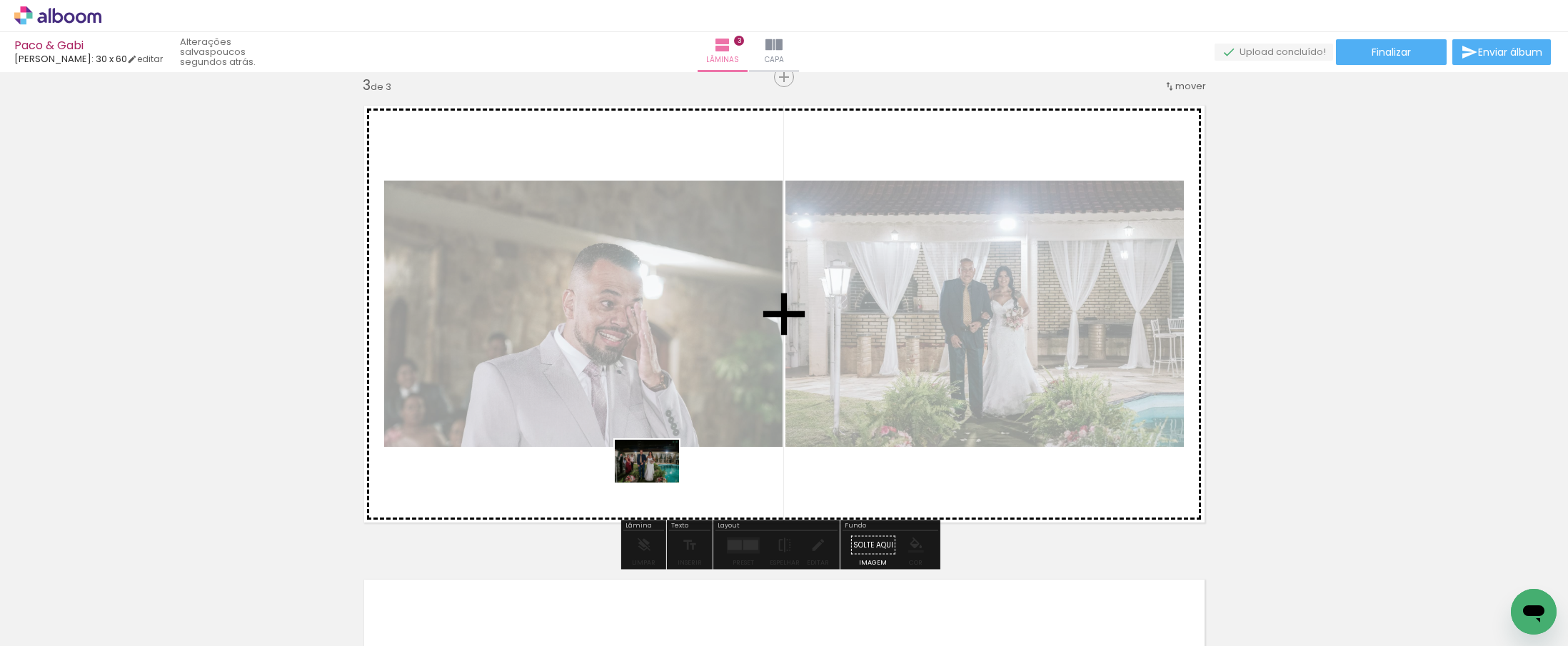
drag, startPoint x: 632, startPoint y: 602, endPoint x: 658, endPoint y: 482, distance: 122.8
click at [658, 482] on quentale-workspace at bounding box center [784, 323] width 1568 height 646
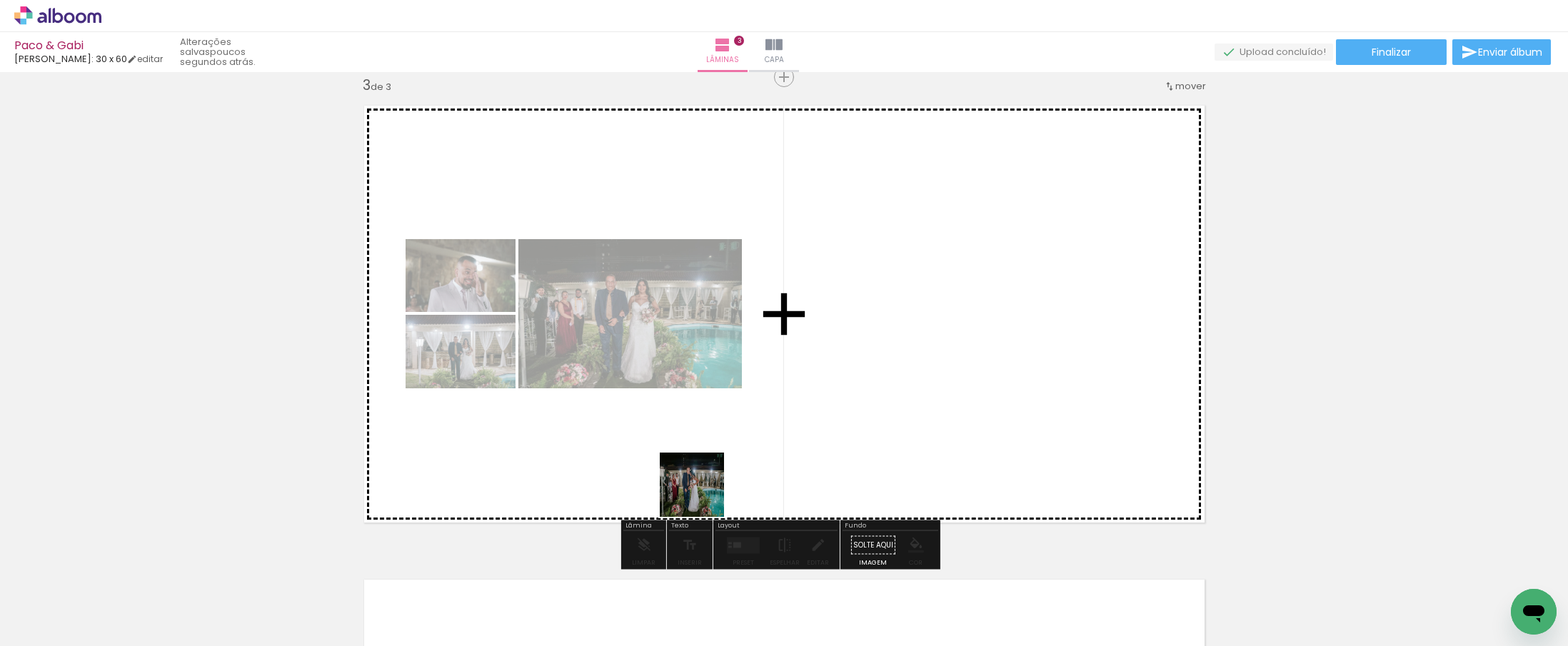
drag, startPoint x: 700, startPoint y: 605, endPoint x: 707, endPoint y: 482, distance: 123.2
click at [707, 482] on quentale-workspace at bounding box center [784, 323] width 1568 height 646
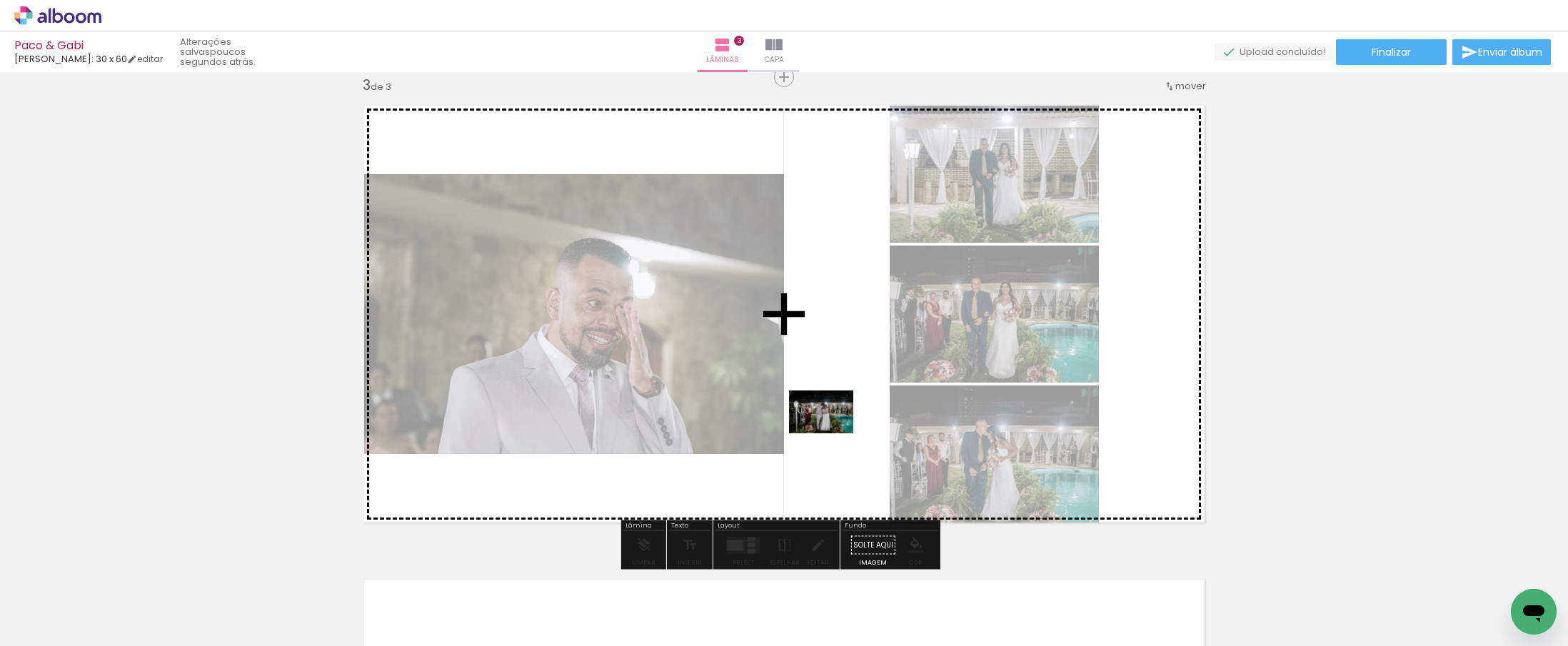
drag, startPoint x: 778, startPoint y: 611, endPoint x: 832, endPoint y: 434, distance: 185.1
click at [832, 434] on quentale-workspace at bounding box center [784, 323] width 1568 height 646
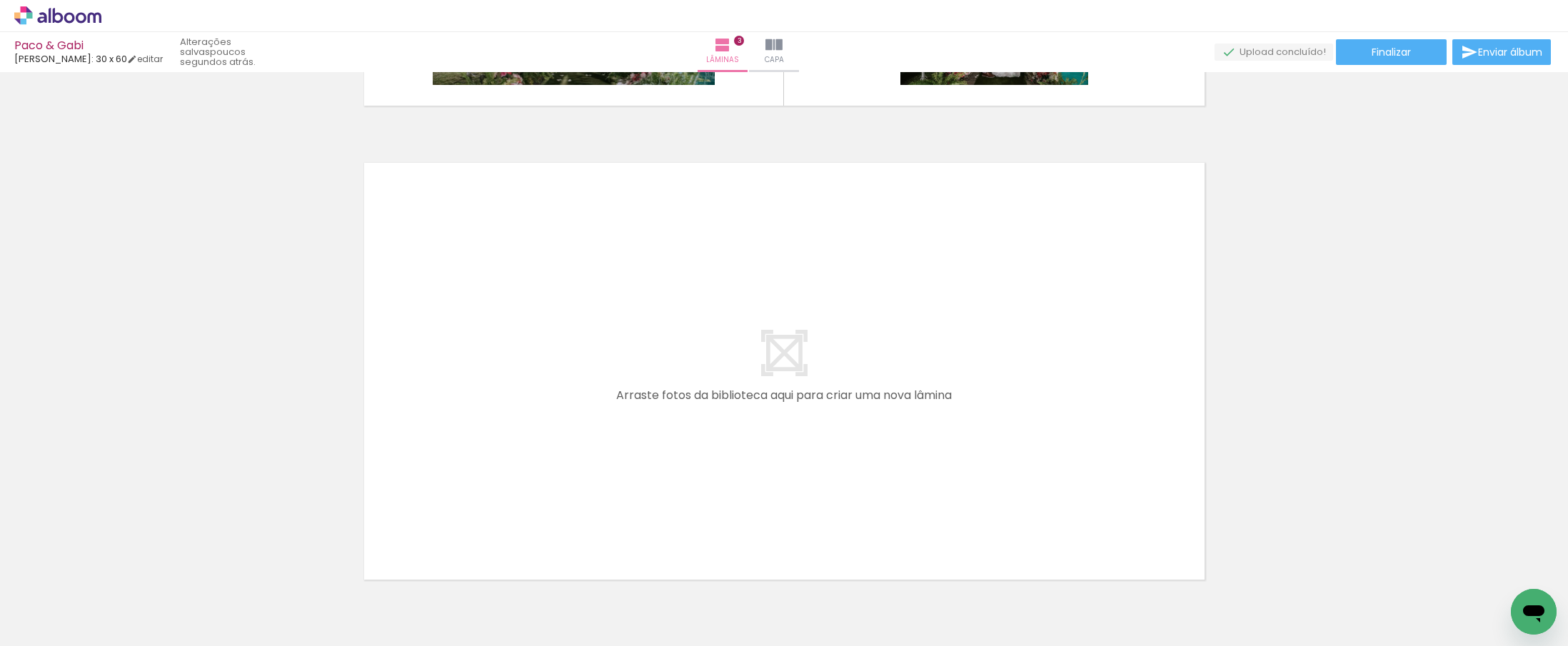
scroll to position [1387, 0]
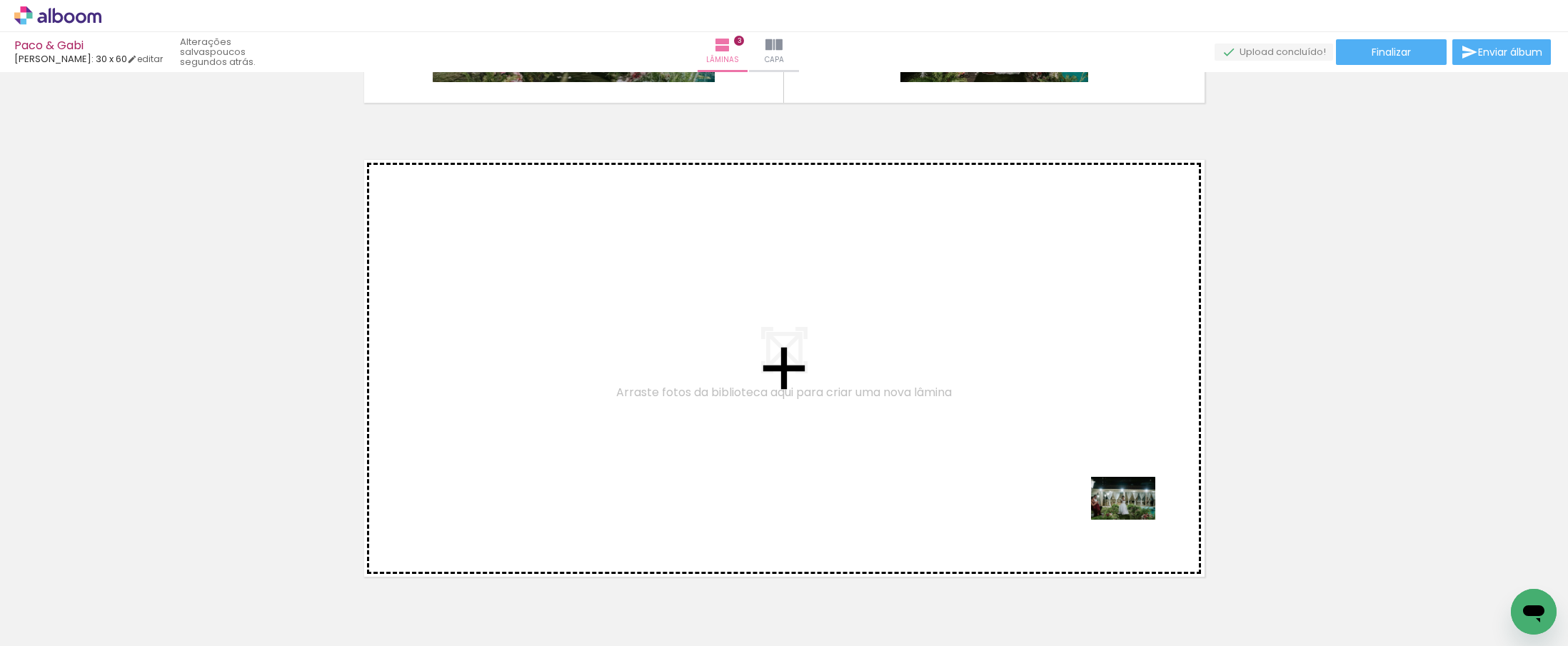
drag, startPoint x: 1199, startPoint y: 612, endPoint x: 1134, endPoint y: 520, distance: 112.6
click at [1134, 520] on quentale-workspace at bounding box center [784, 323] width 1568 height 646
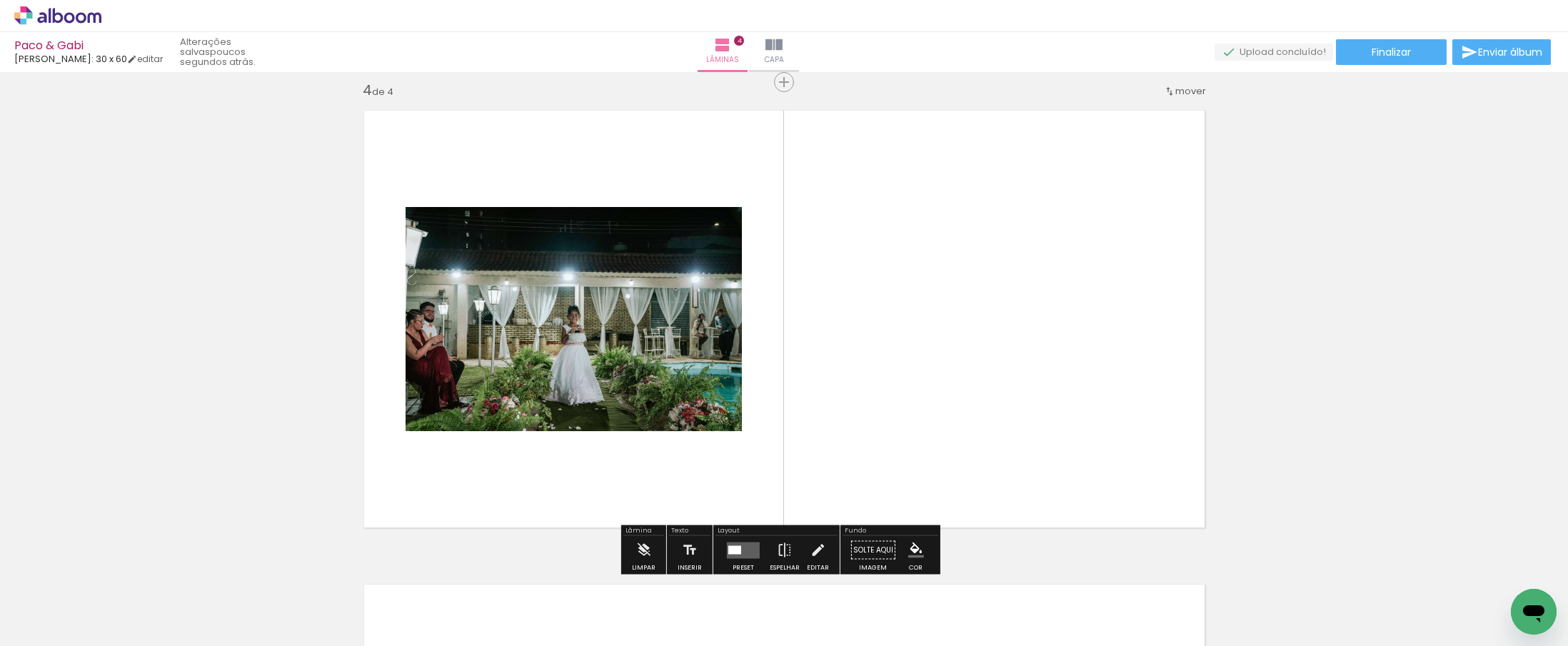
scroll to position [1441, 0]
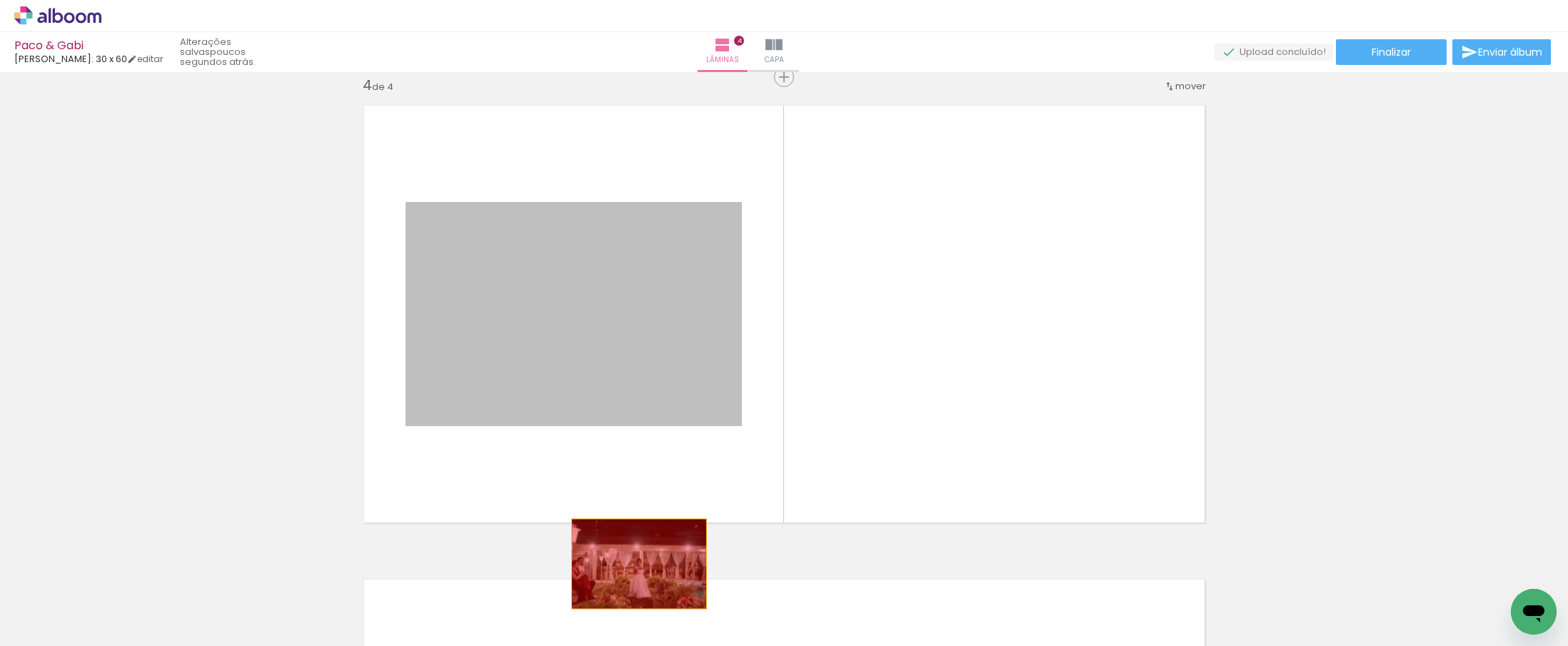
drag, startPoint x: 553, startPoint y: 293, endPoint x: 641, endPoint y: 585, distance: 305.0
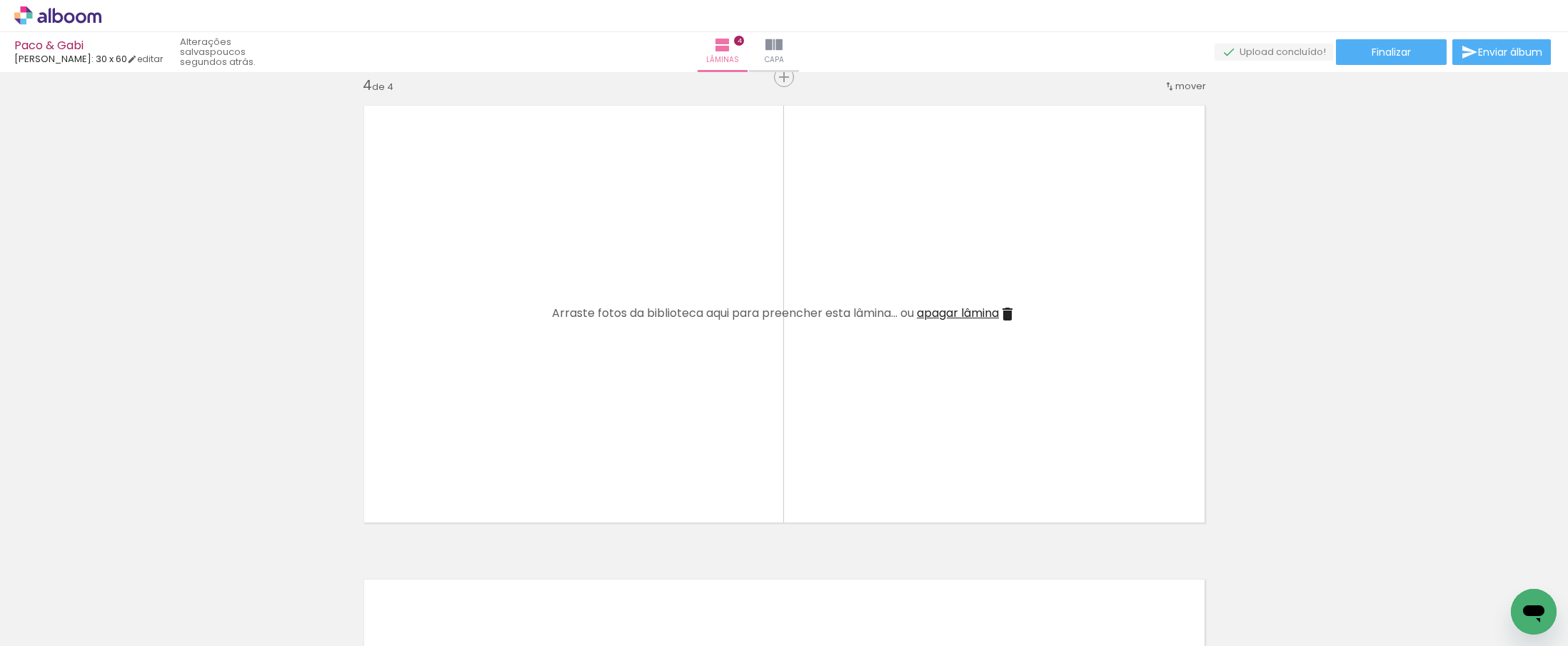
scroll to position [0, 0]
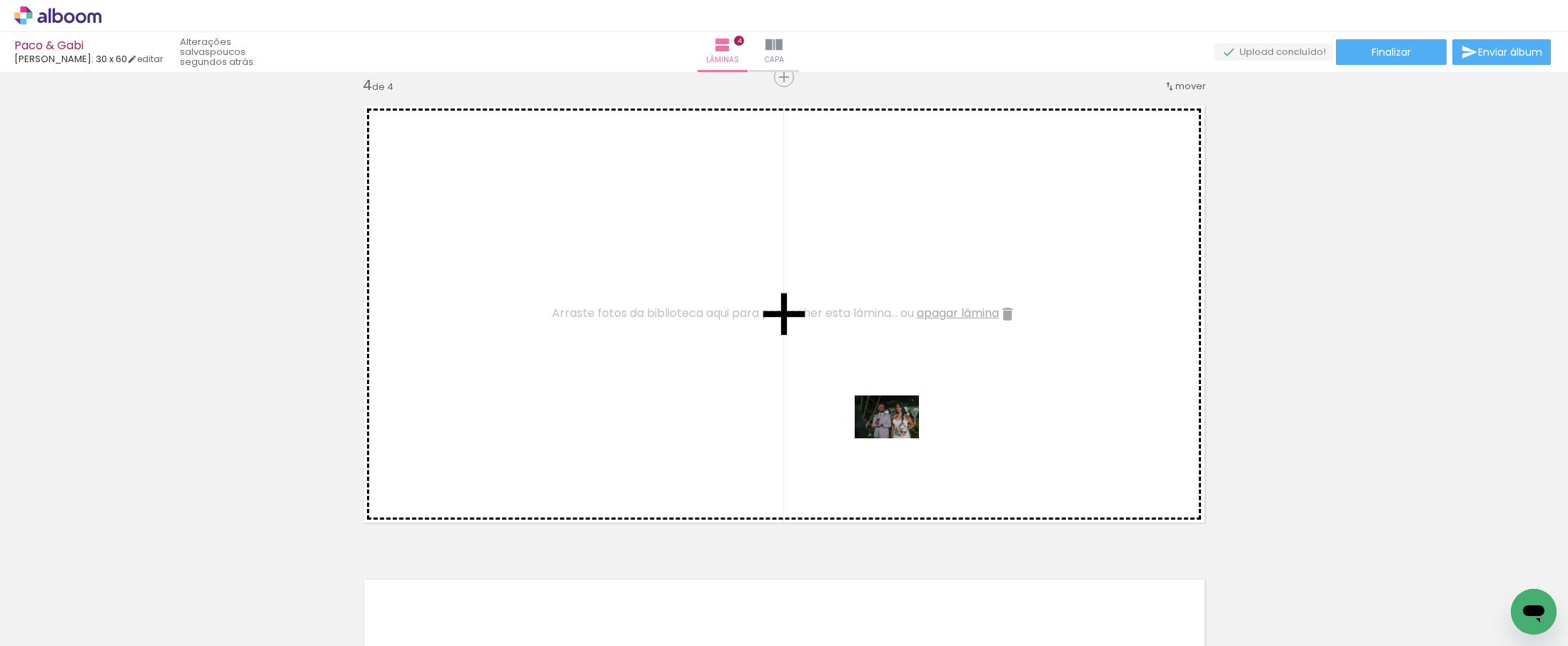
drag, startPoint x: 881, startPoint y: 605, endPoint x: 898, endPoint y: 438, distance: 167.9
click at [898, 438] on quentale-workspace at bounding box center [784, 323] width 1568 height 646
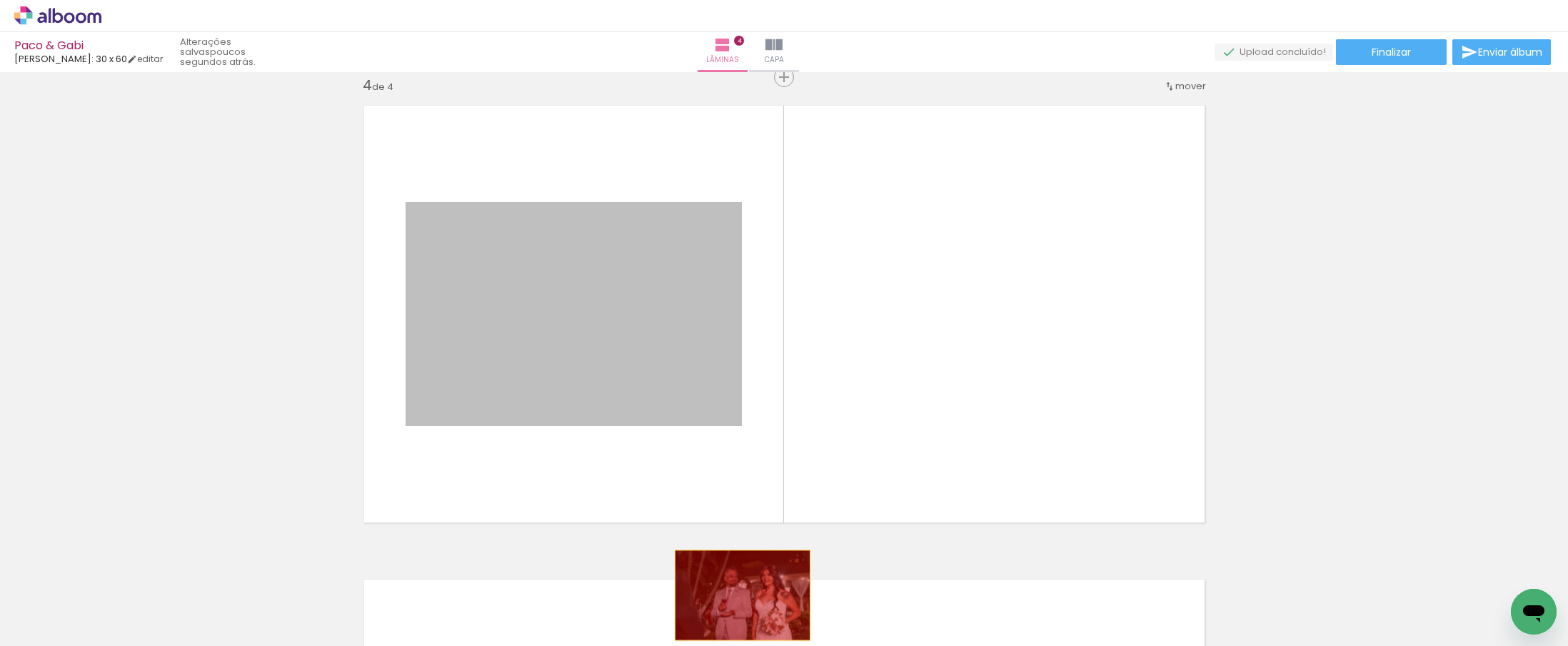
drag, startPoint x: 700, startPoint y: 407, endPoint x: 737, endPoint y: 600, distance: 196.5
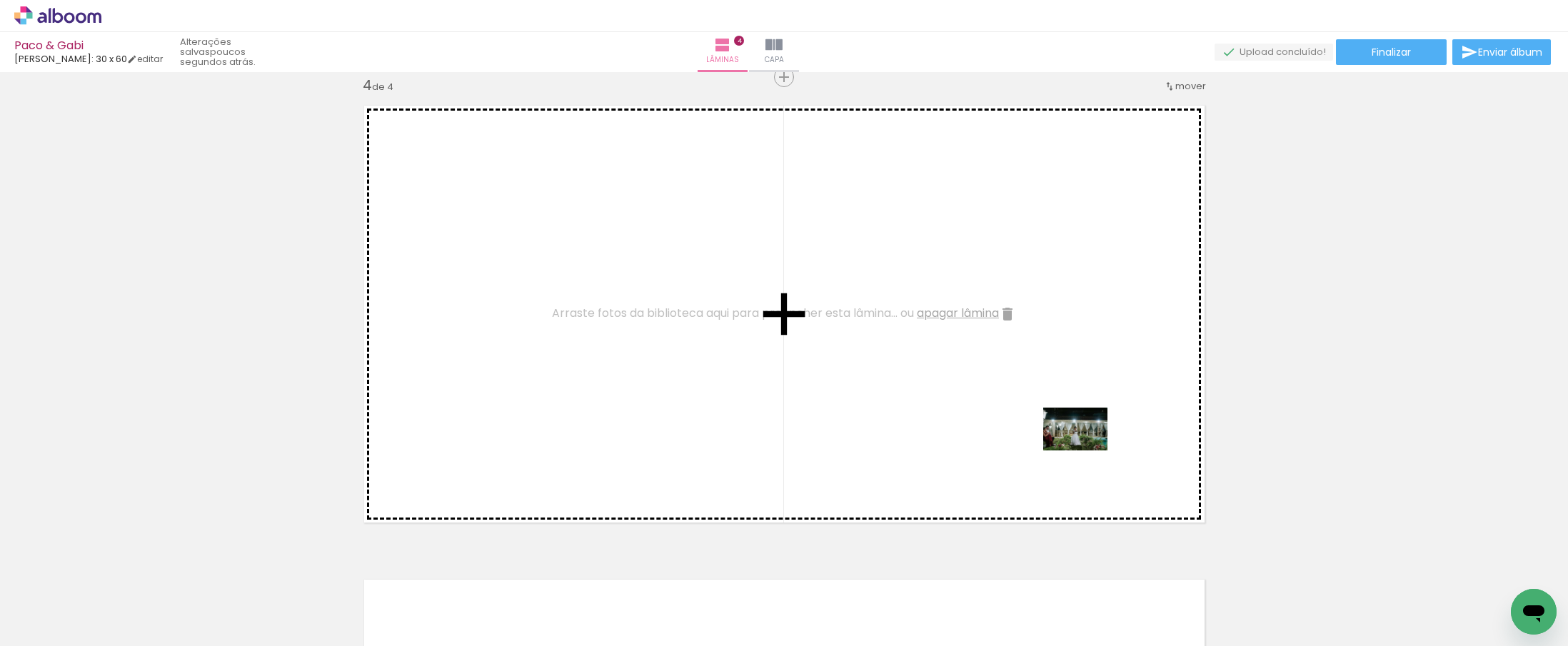
drag, startPoint x: 1187, startPoint y: 604, endPoint x: 1086, endPoint y: 451, distance: 183.3
click at [1086, 451] on quentale-workspace at bounding box center [784, 323] width 1568 height 646
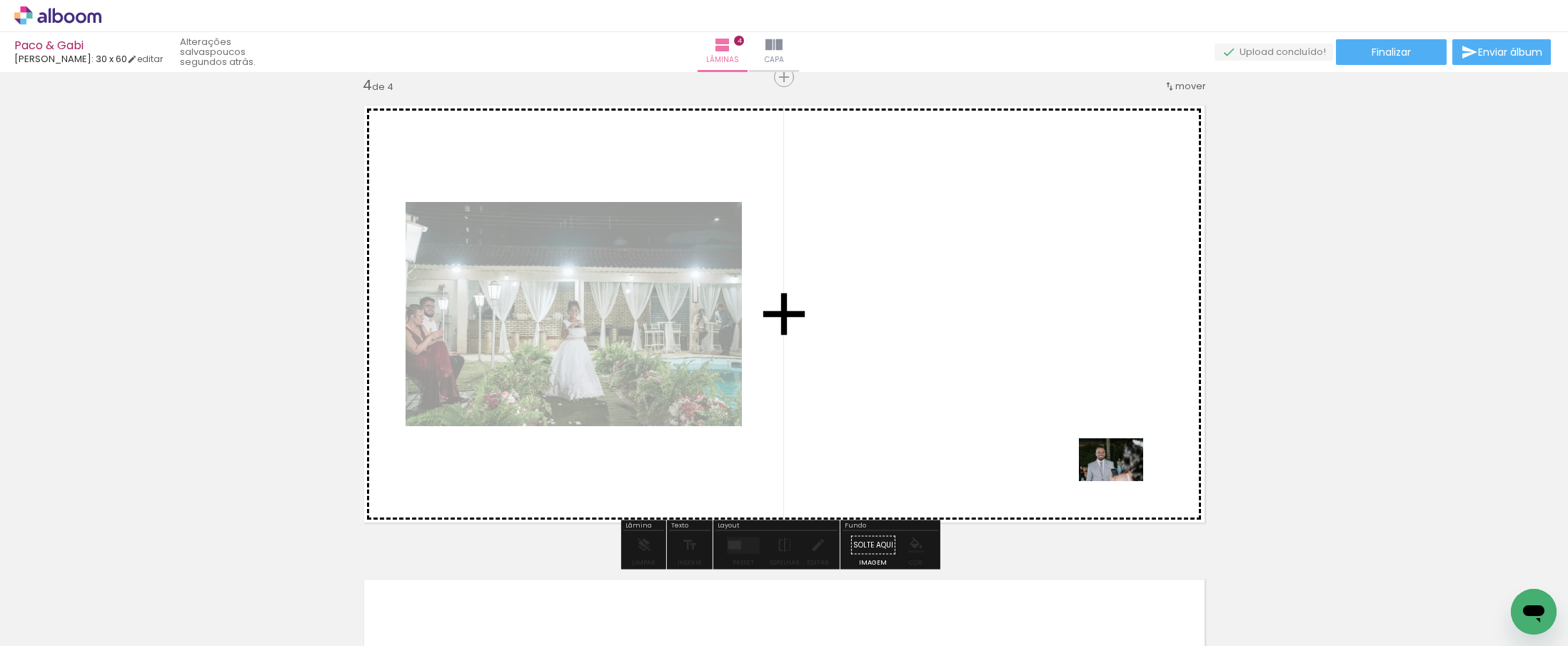
drag, startPoint x: 1264, startPoint y: 613, endPoint x: 1121, endPoint y: 482, distance: 193.9
click at [1121, 482] on quentale-workspace at bounding box center [784, 323] width 1568 height 646
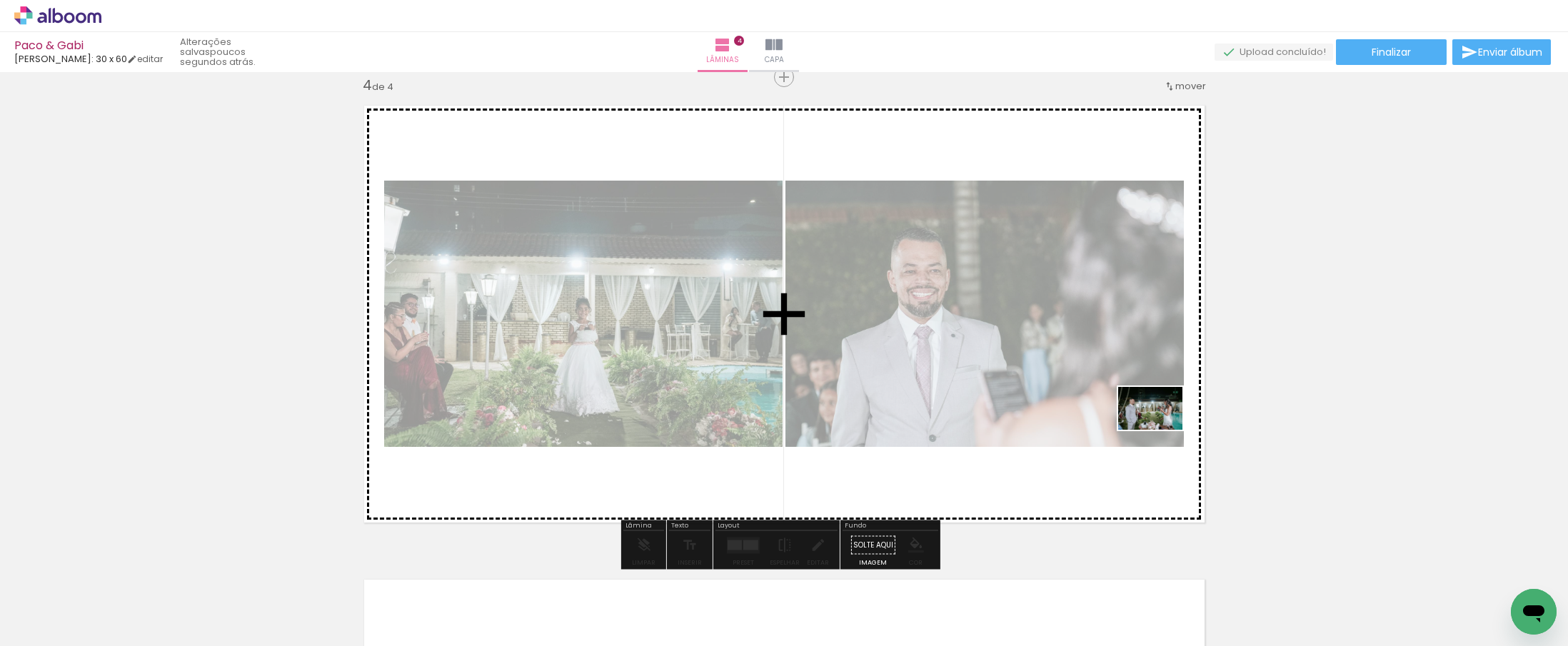
drag, startPoint x: 1341, startPoint y: 595, endPoint x: 1143, endPoint y: 427, distance: 259.7
click at [1143, 427] on quentale-workspace at bounding box center [784, 323] width 1568 height 646
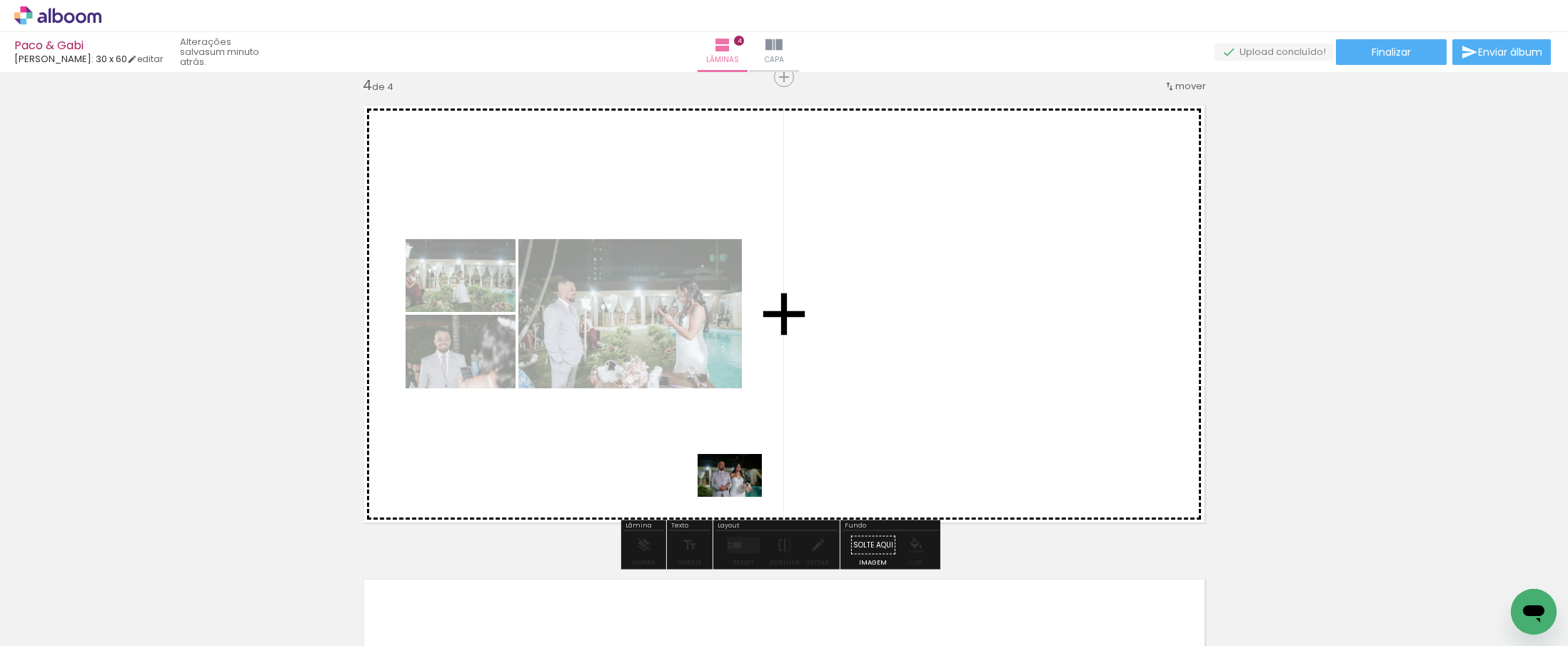
drag, startPoint x: 1105, startPoint y: 609, endPoint x: 738, endPoint y: 496, distance: 384.0
click at [738, 496] on quentale-workspace at bounding box center [784, 323] width 1568 height 646
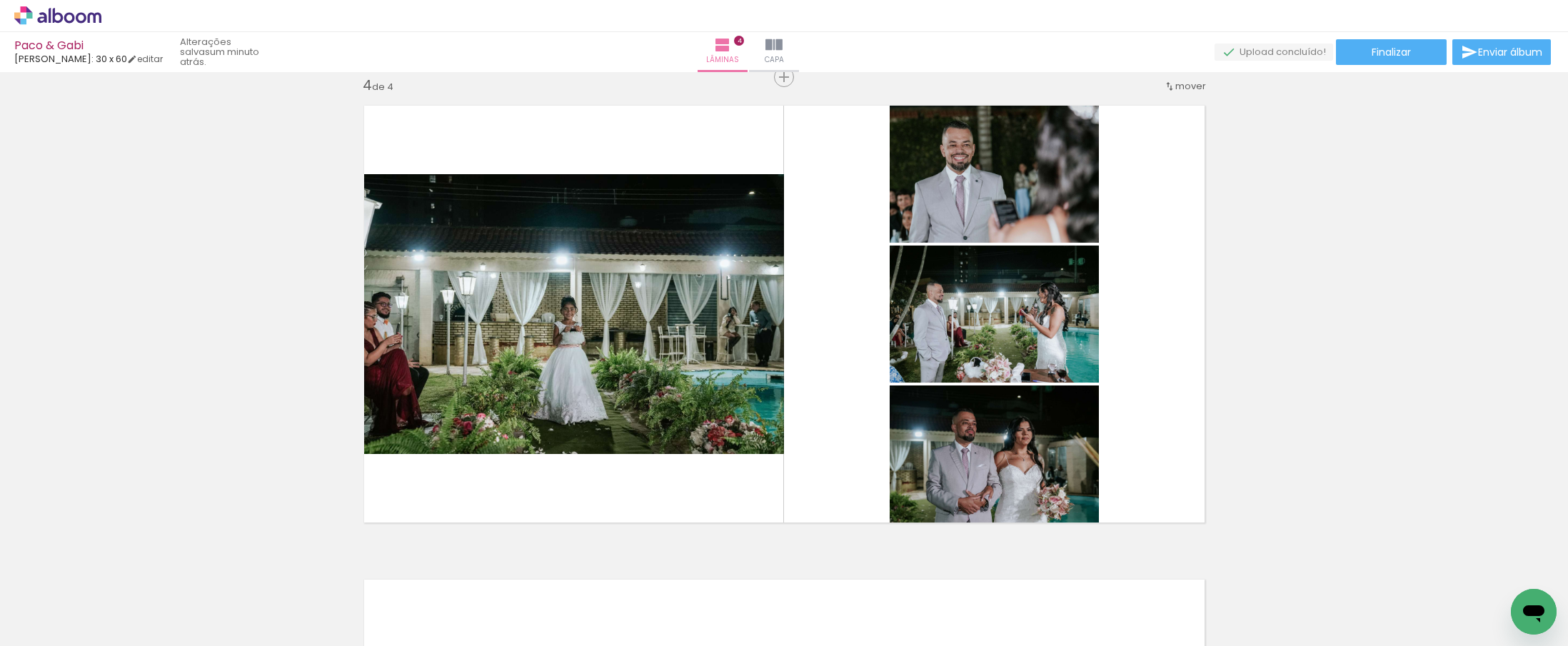
scroll to position [0, 340]
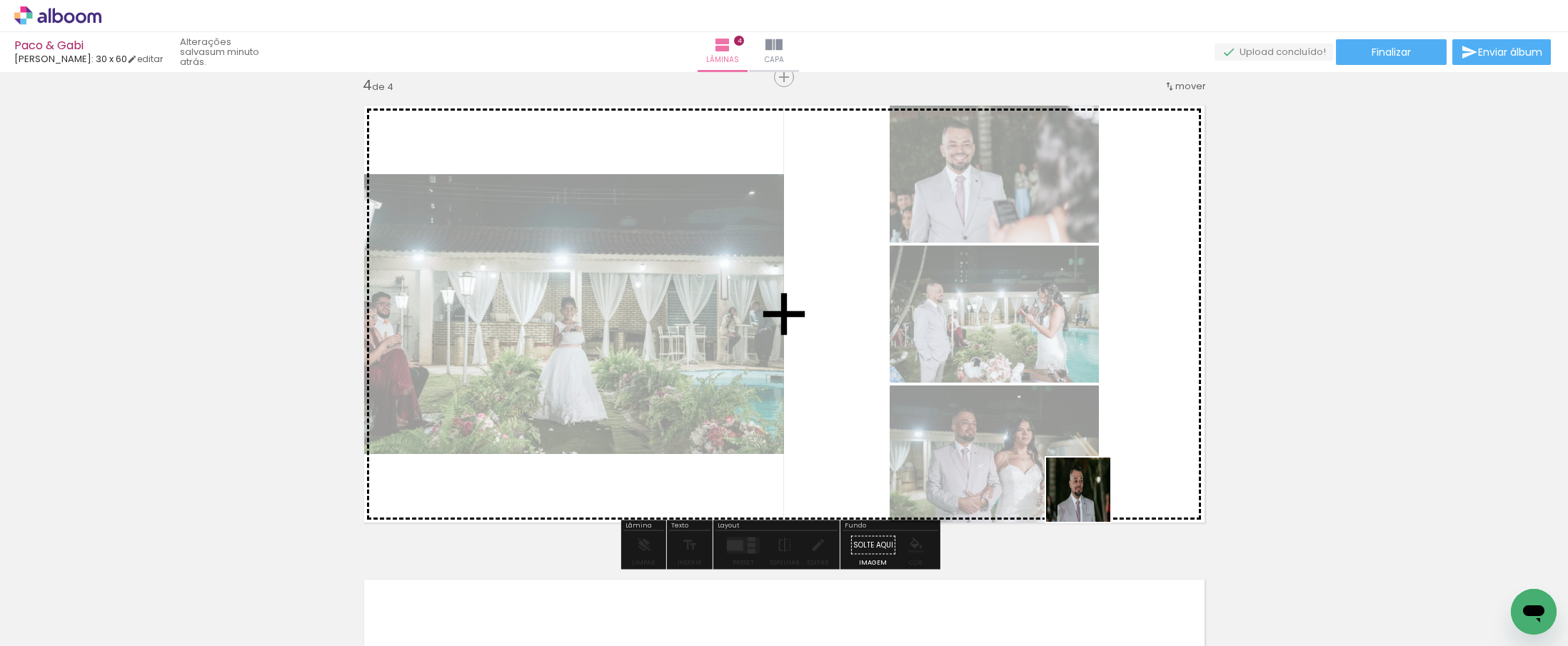
drag, startPoint x: 1088, startPoint y: 600, endPoint x: 1088, endPoint y: 495, distance: 105.0
click at [1088, 495] on quentale-workspace at bounding box center [784, 323] width 1568 height 646
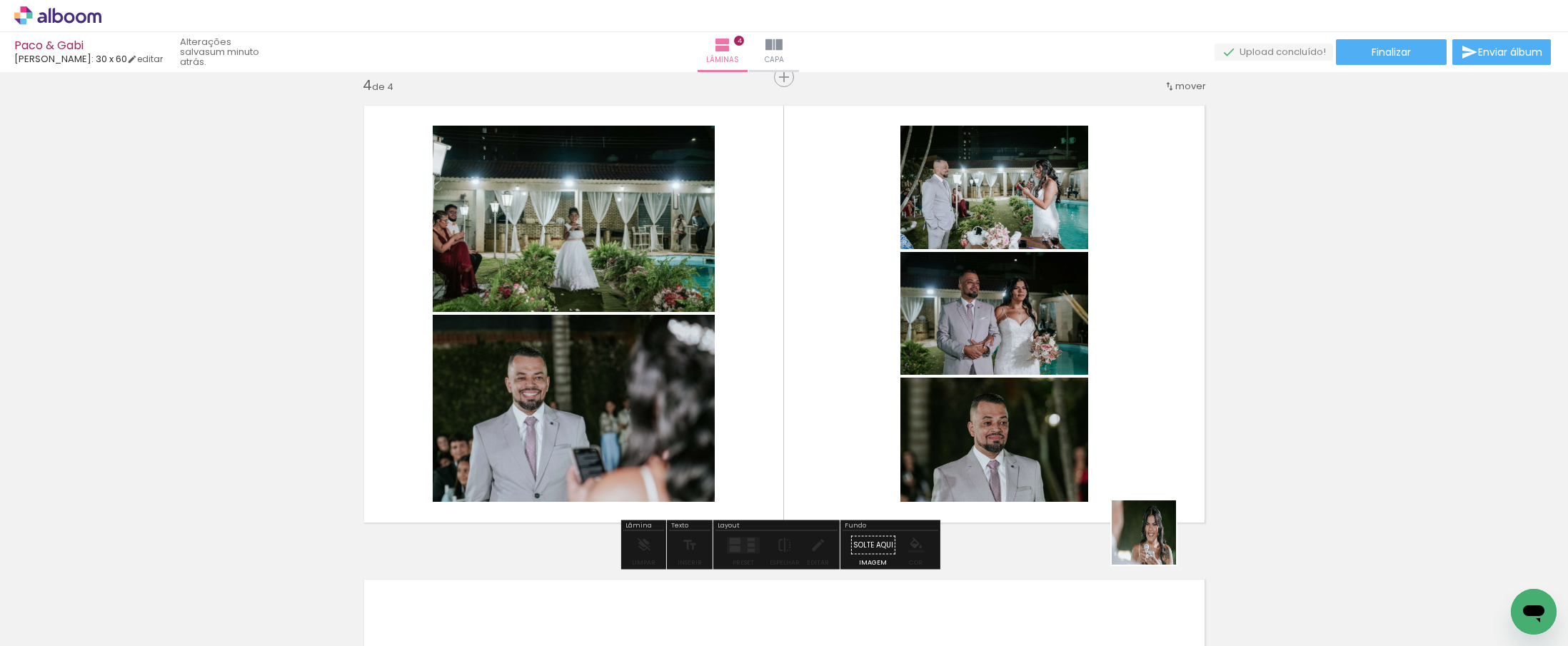
drag, startPoint x: 1167, startPoint y: 606, endPoint x: 1137, endPoint y: 439, distance: 169.7
click at [1137, 439] on quentale-workspace at bounding box center [784, 323] width 1568 height 646
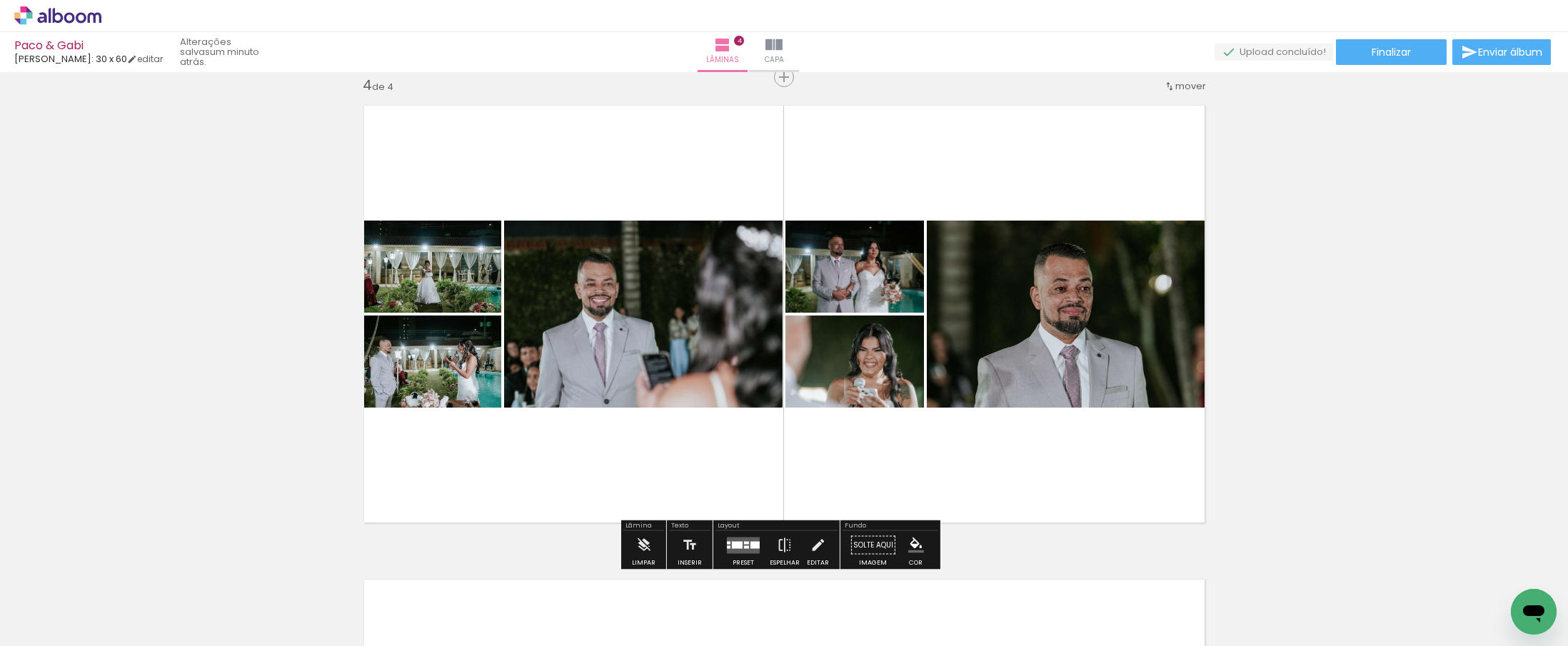
click at [754, 543] on div at bounding box center [755, 545] width 9 height 7
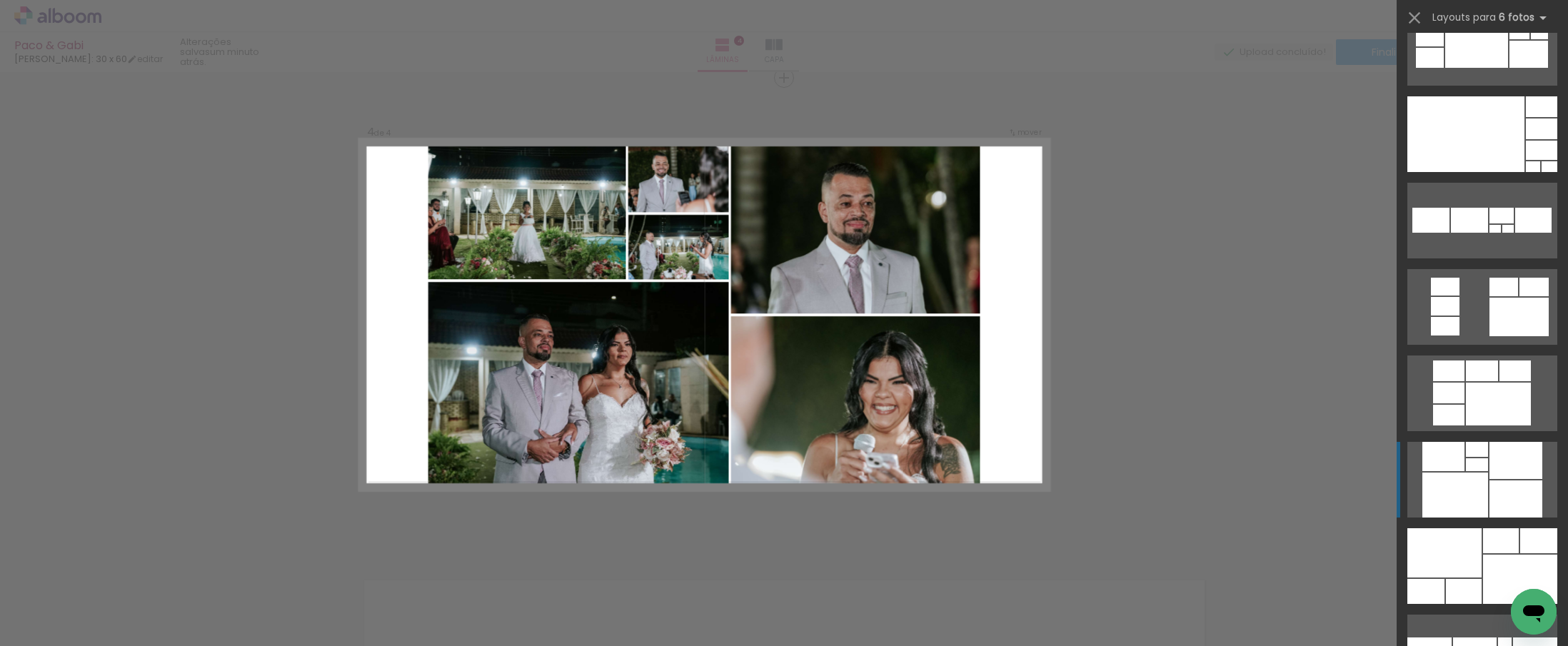
scroll to position [815, 0]
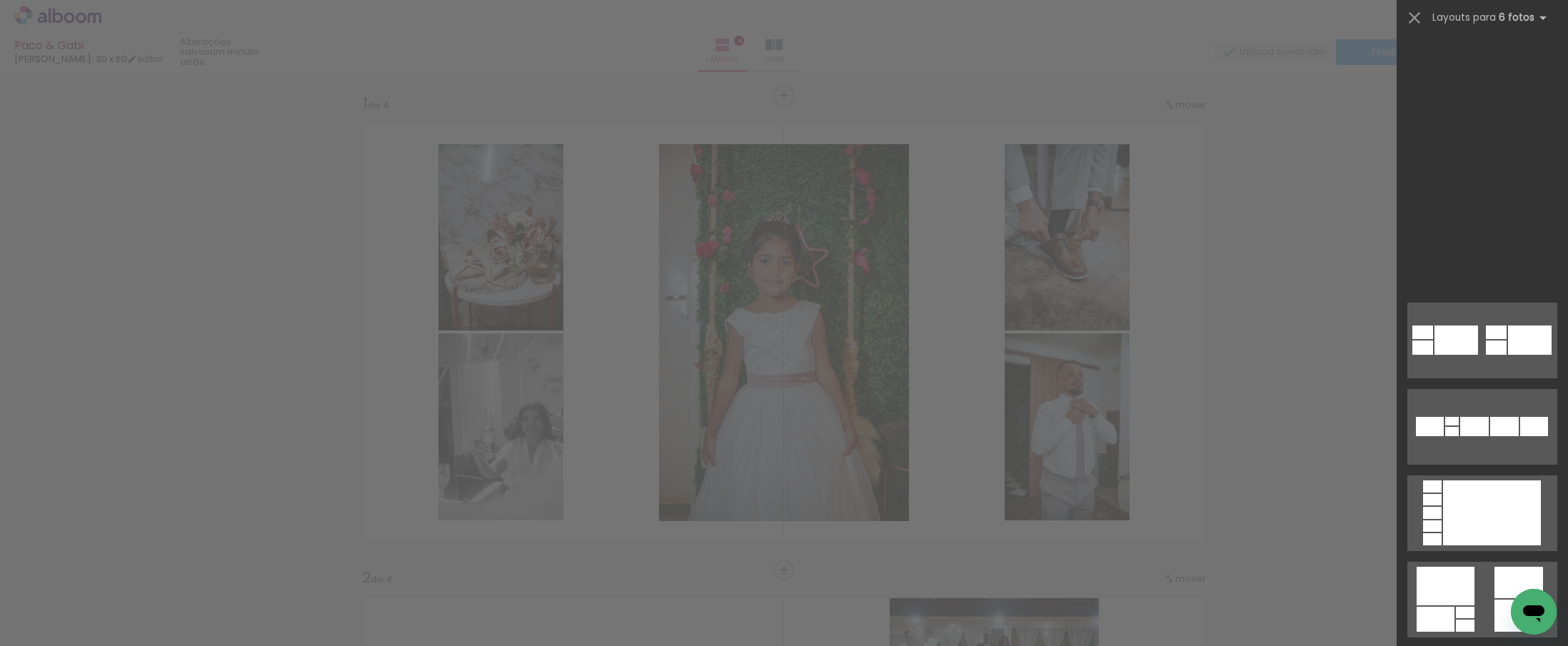
scroll to position [0, 340]
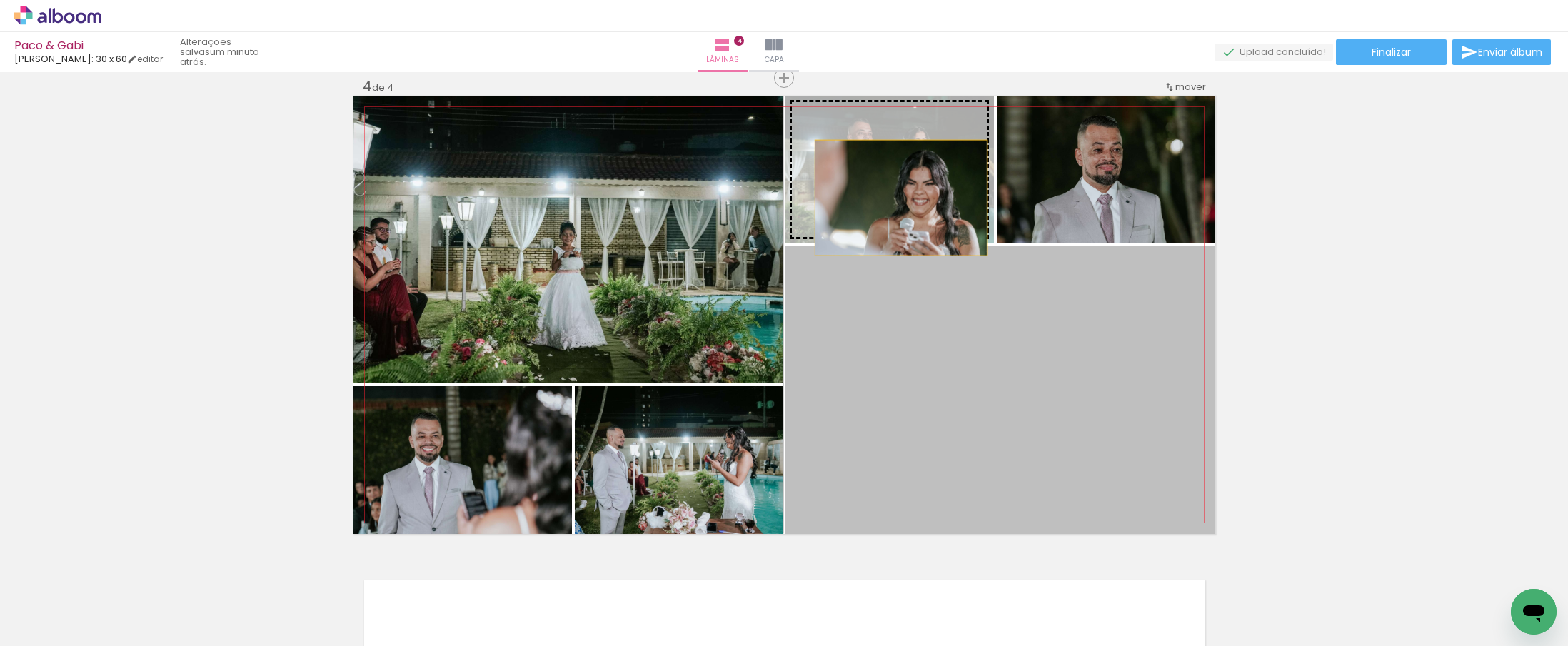
drag, startPoint x: 935, startPoint y: 386, endPoint x: 895, endPoint y: 198, distance: 192.2
click at [0, 0] on slot at bounding box center [0, 0] width 0 height 0
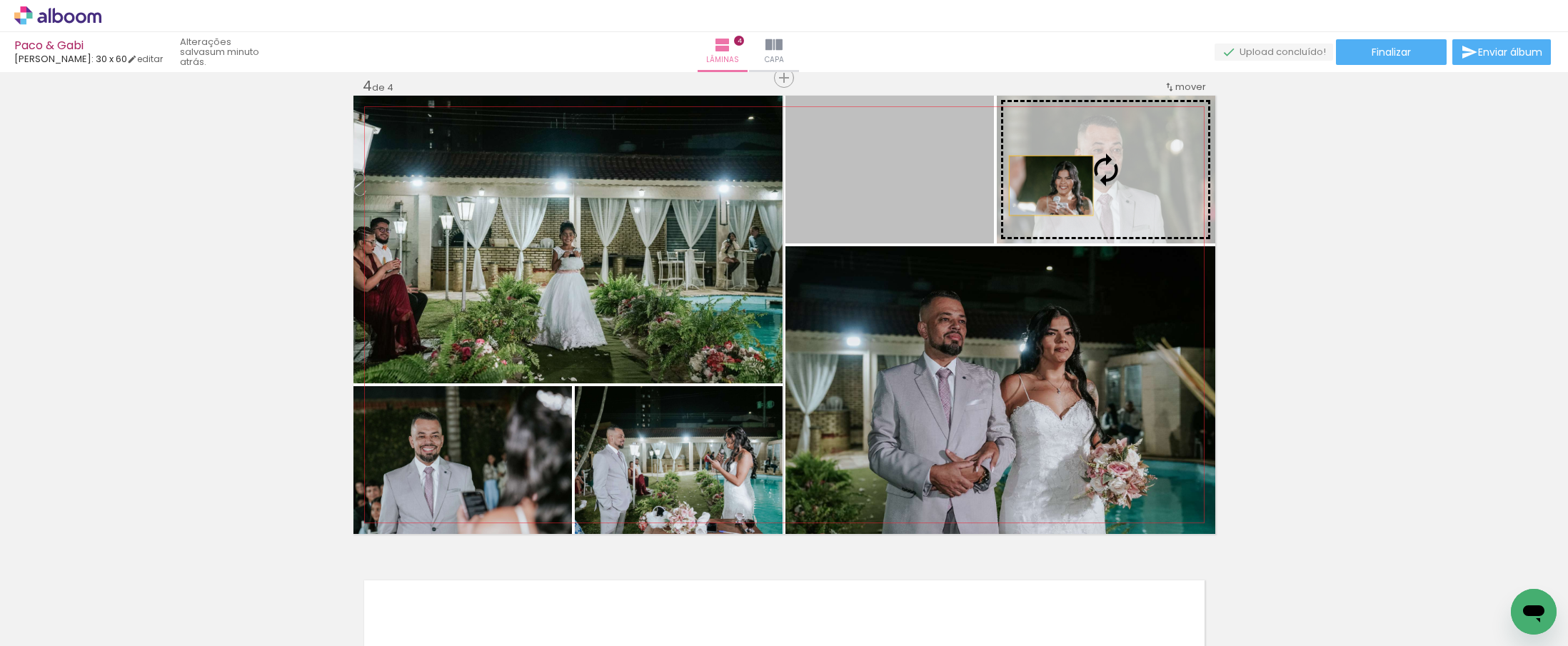
drag, startPoint x: 895, startPoint y: 192, endPoint x: 1071, endPoint y: 182, distance: 176.3
click at [0, 0] on slot at bounding box center [0, 0] width 0 height 0
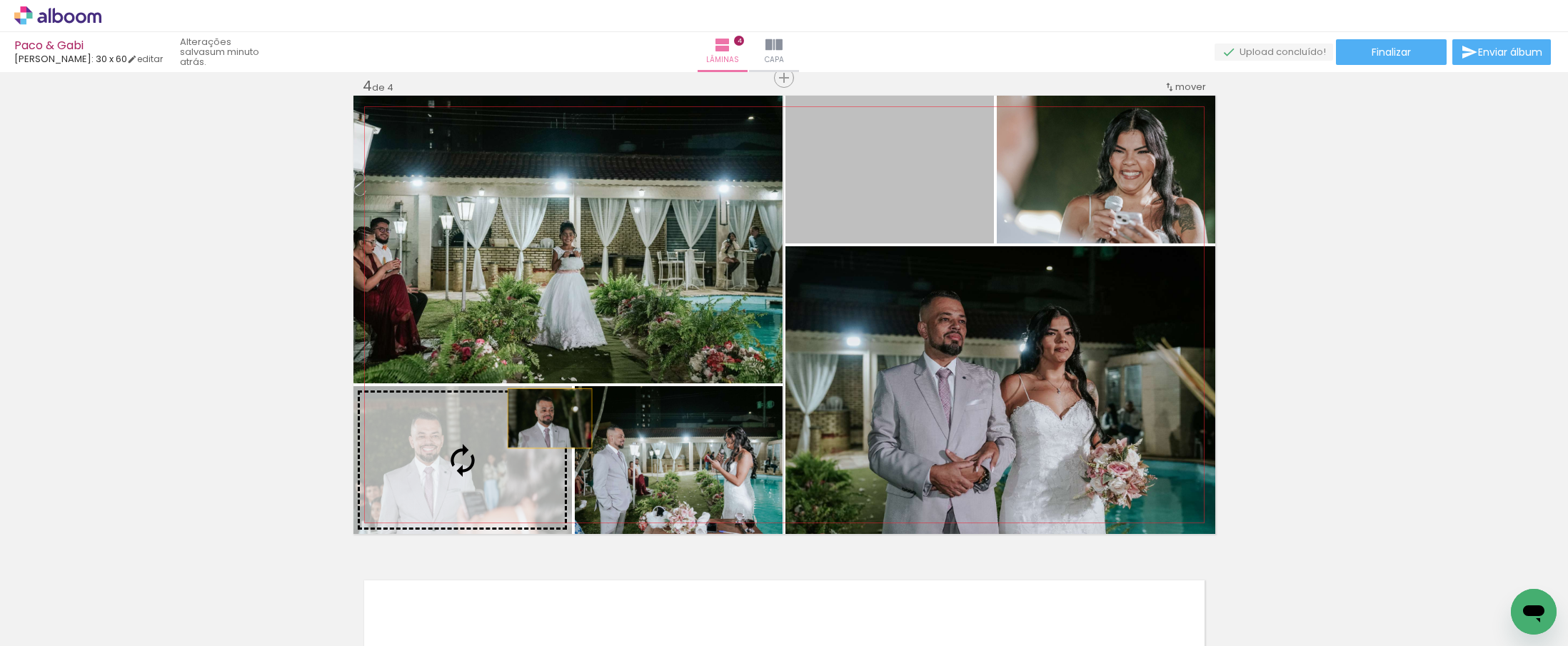
drag, startPoint x: 889, startPoint y: 176, endPoint x: 508, endPoint y: 431, distance: 458.5
click at [0, 0] on slot at bounding box center [0, 0] width 0 height 0
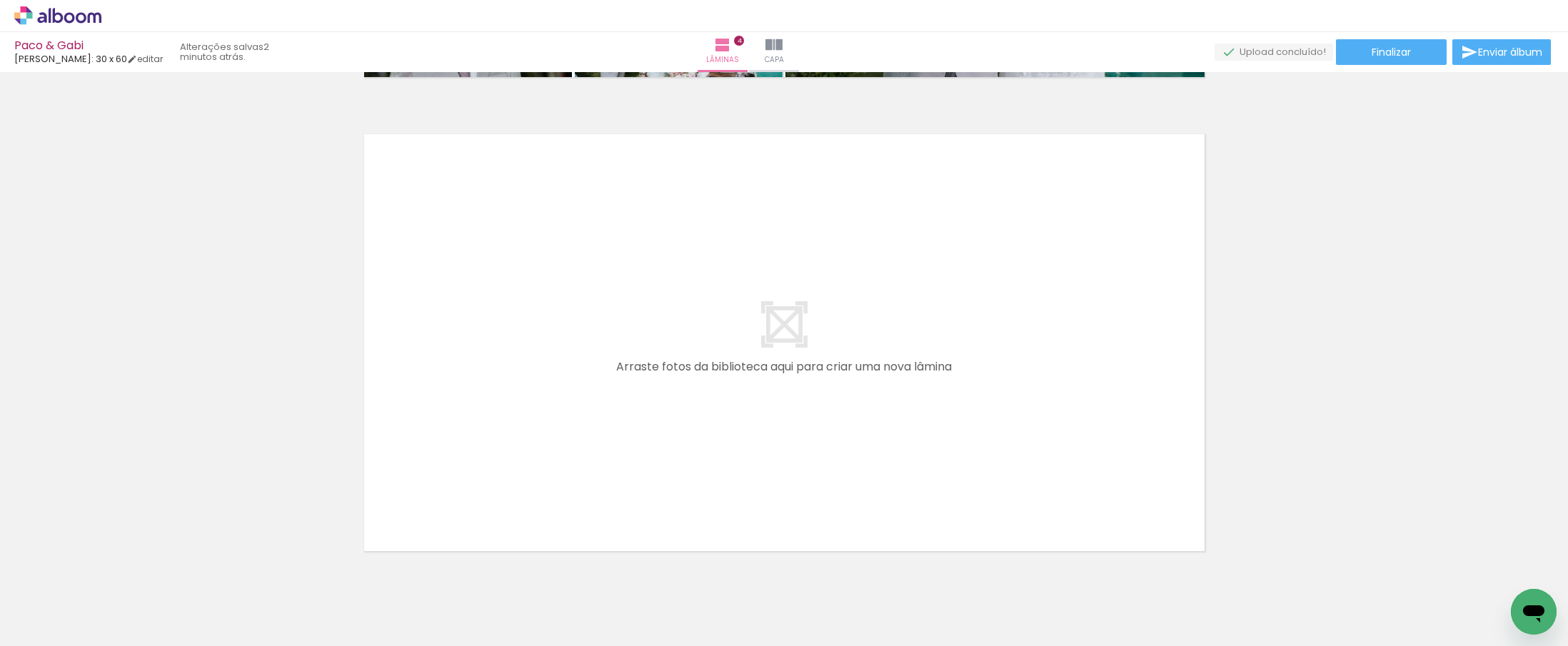
scroll to position [1890, 0]
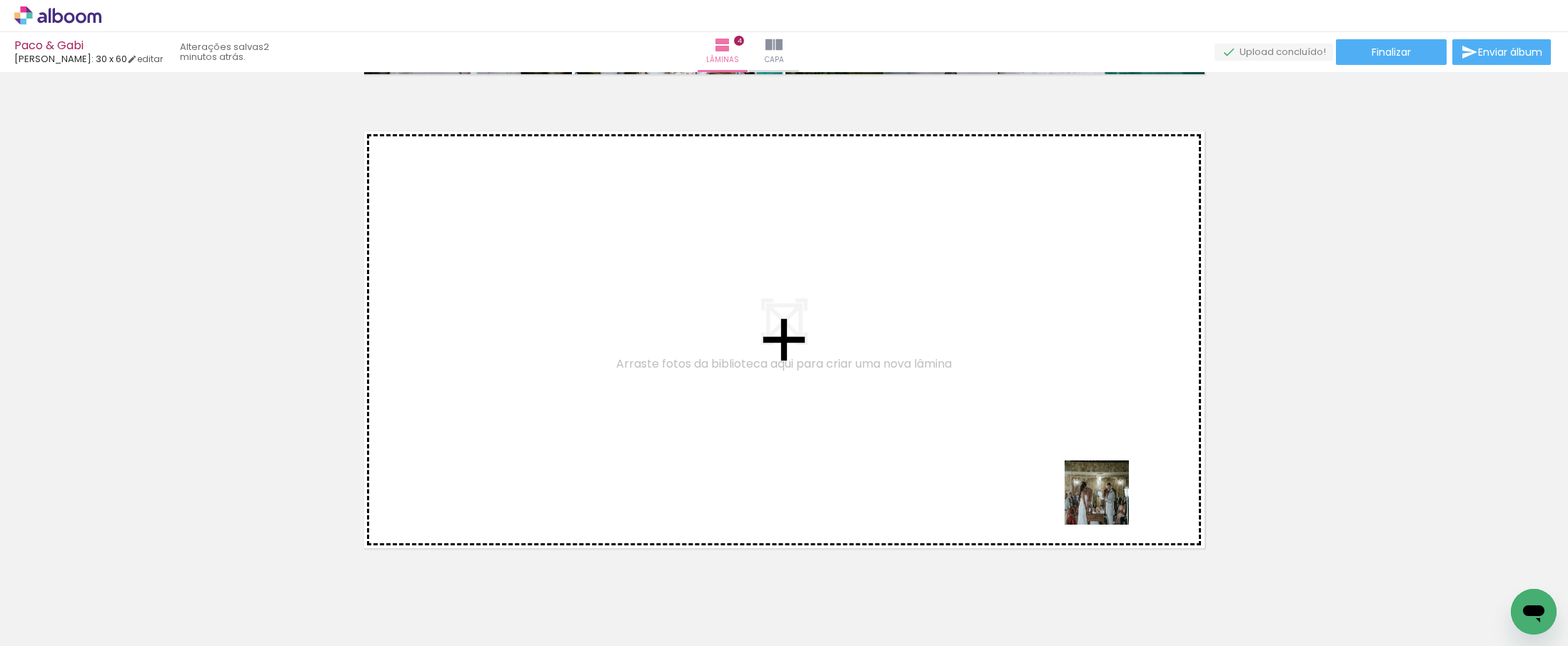
drag, startPoint x: 1240, startPoint y: 605, endPoint x: 1087, endPoint y: 485, distance: 194.4
click at [1087, 485] on quentale-workspace at bounding box center [784, 323] width 1568 height 646
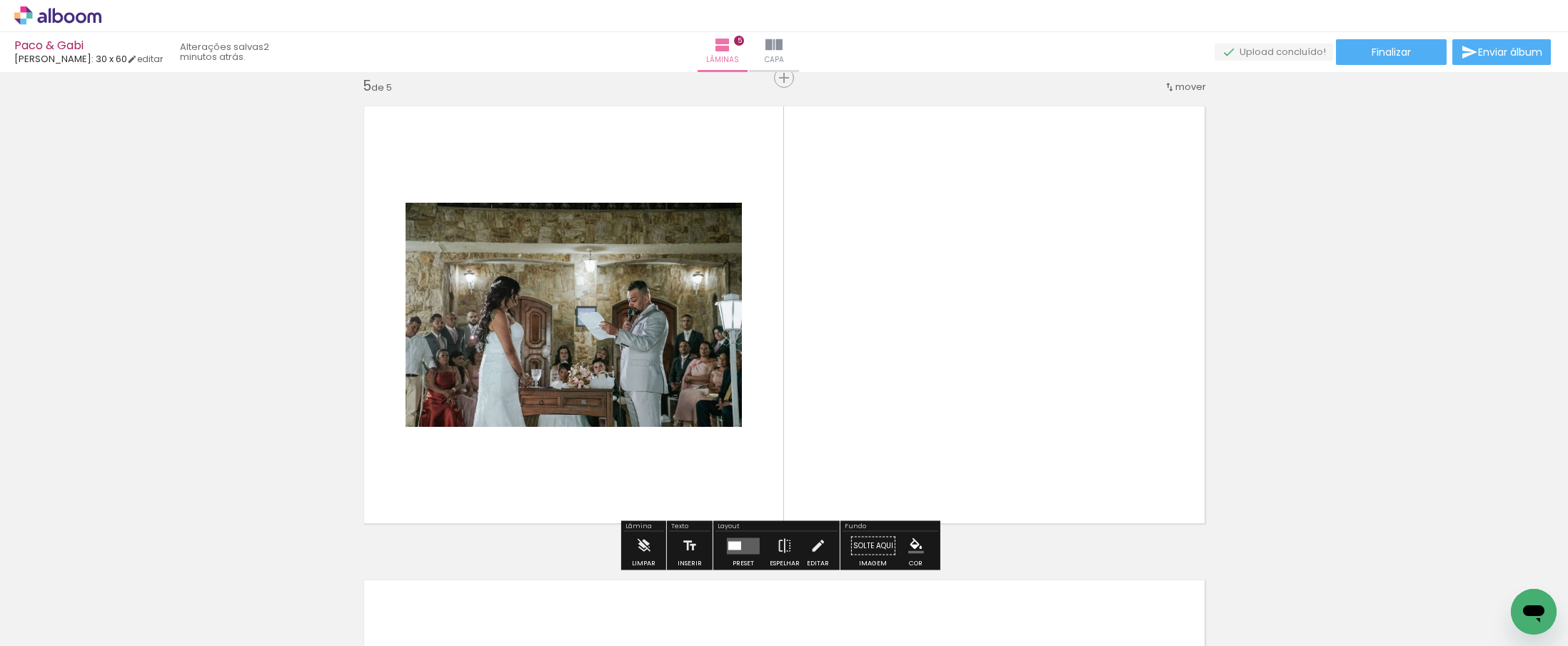
scroll to position [1915, 0]
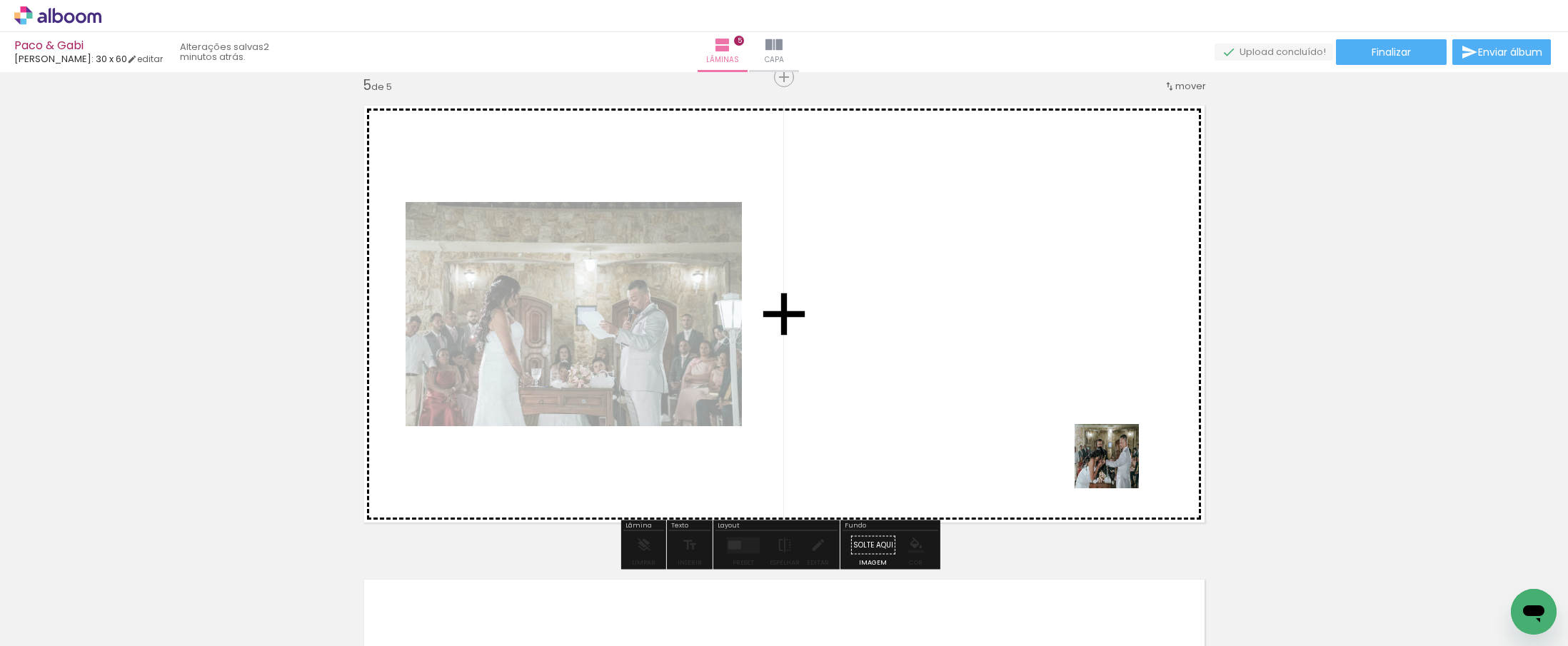
drag, startPoint x: 1327, startPoint y: 610, endPoint x: 1110, endPoint y: 458, distance: 264.9
click at [1110, 458] on quentale-workspace at bounding box center [784, 323] width 1568 height 646
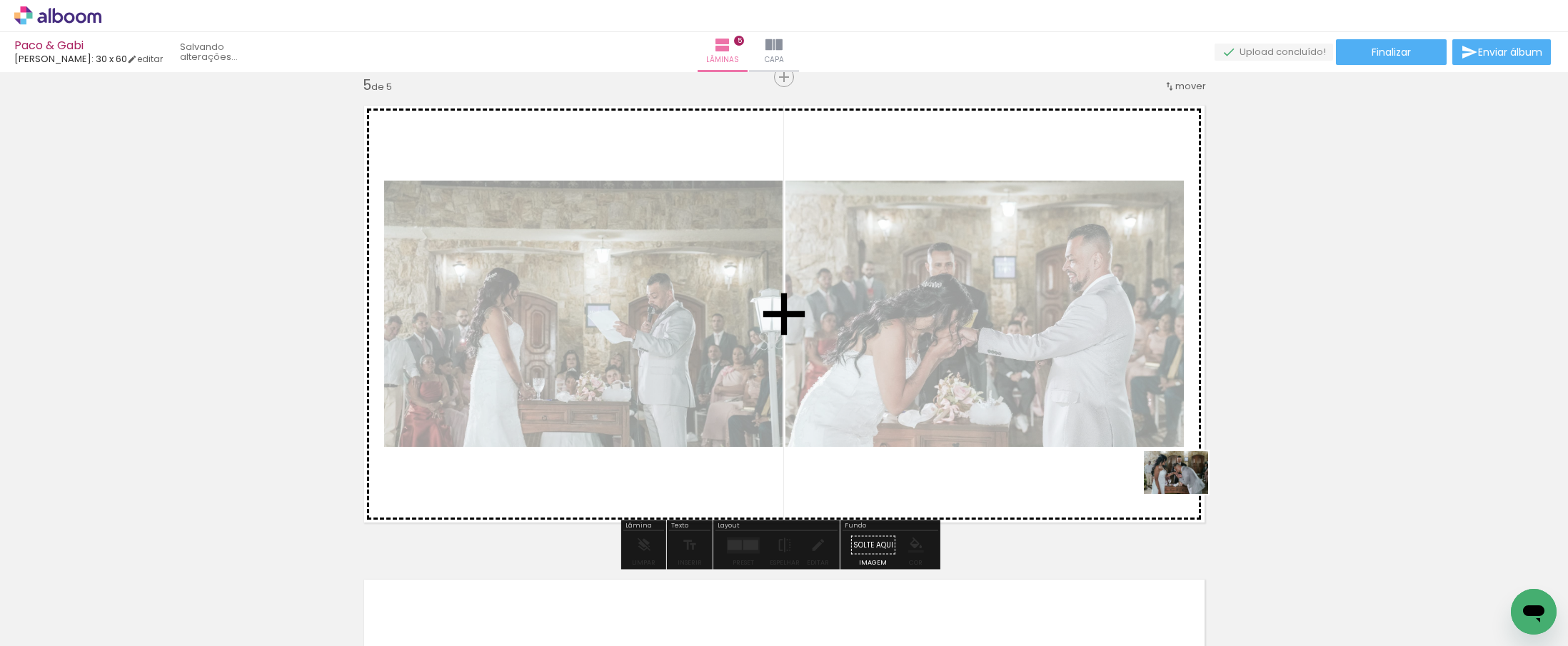
drag, startPoint x: 1404, startPoint y: 613, endPoint x: 1187, endPoint y: 494, distance: 247.5
click at [1187, 494] on quentale-workspace at bounding box center [784, 323] width 1568 height 646
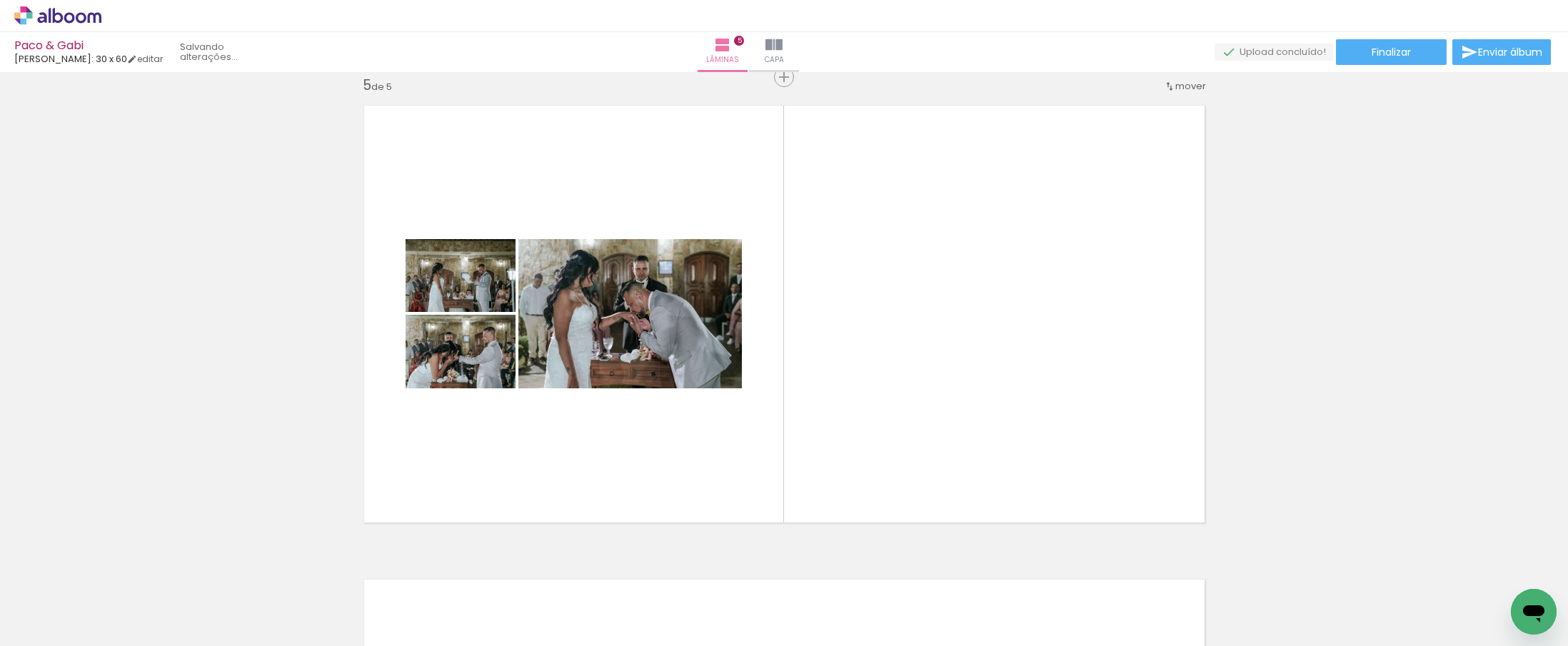
scroll to position [0, 1419]
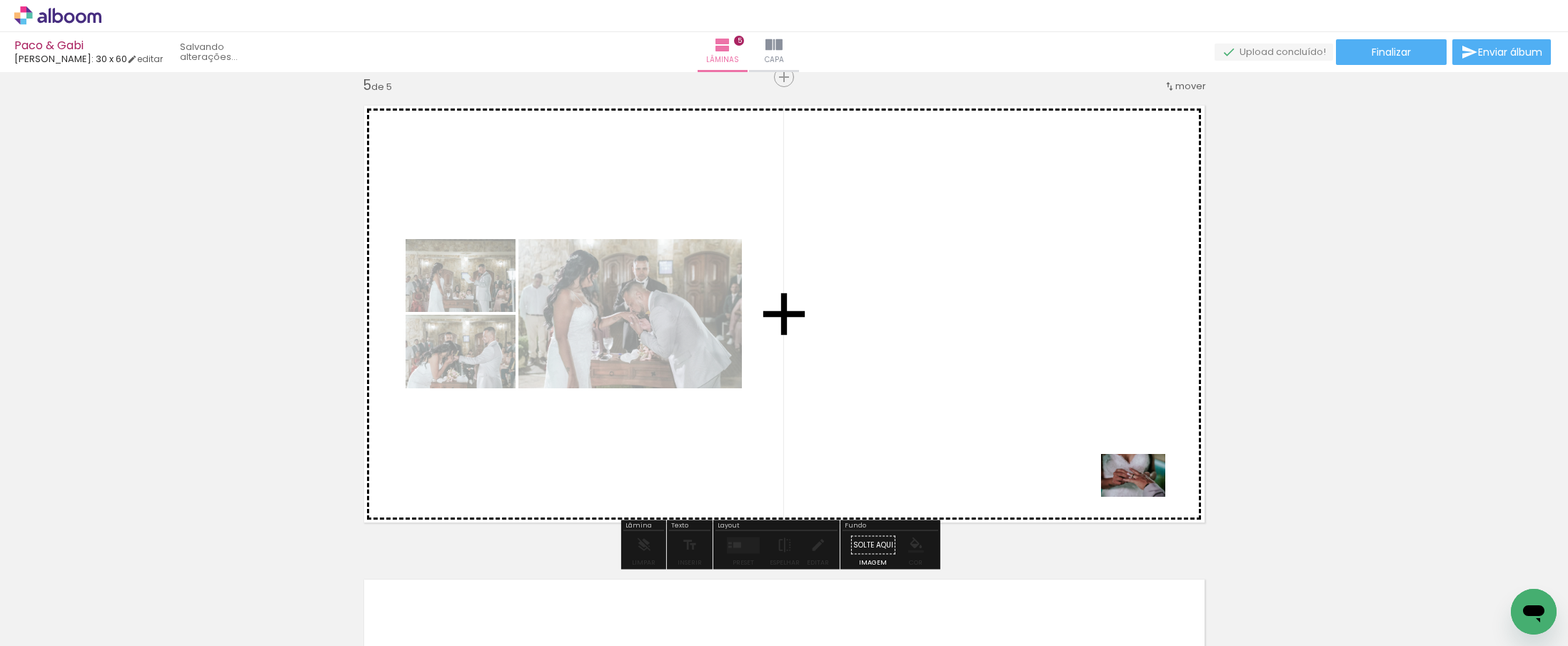
drag, startPoint x: 1359, startPoint y: 611, endPoint x: 1143, endPoint y: 496, distance: 244.7
click at [1143, 497] on quentale-workspace at bounding box center [784, 323] width 1568 height 646
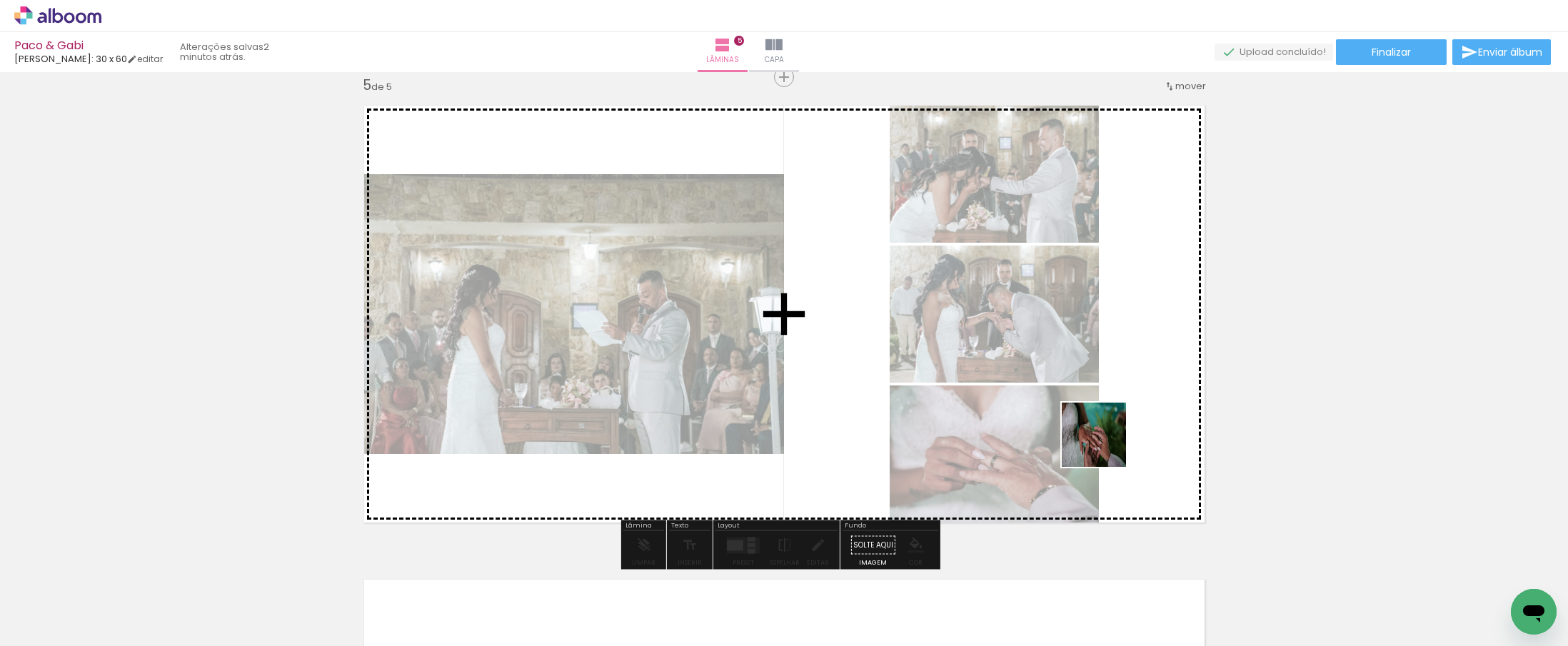
drag, startPoint x: 1444, startPoint y: 604, endPoint x: 1104, endPoint y: 445, distance: 375.3
click at [1104, 445] on quentale-workspace at bounding box center [784, 323] width 1568 height 646
